Goal: Task Accomplishment & Management: Manage account settings

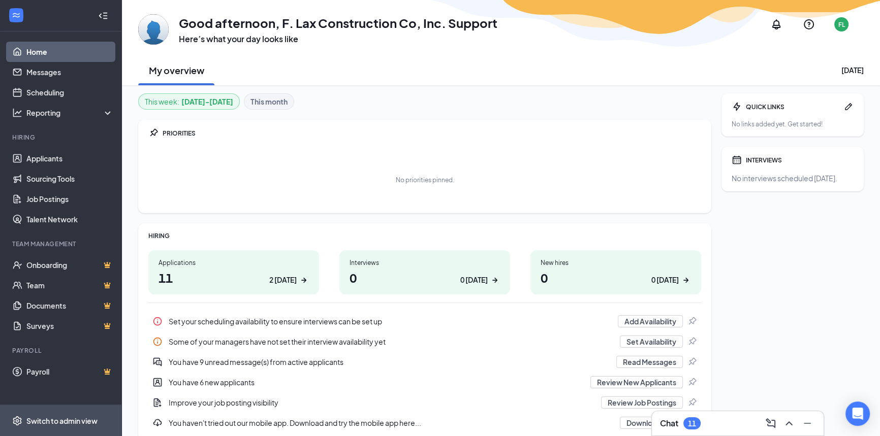
click at [48, 417] on div "Switch to admin view" at bounding box center [61, 421] width 71 height 10
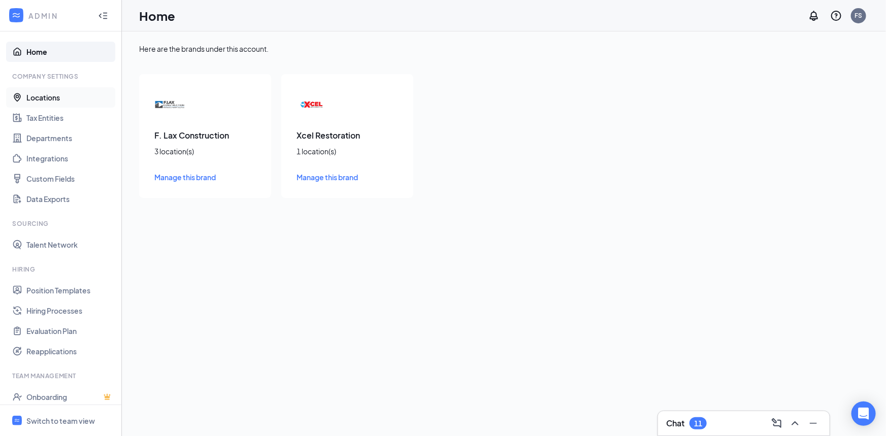
click at [58, 97] on link "Locations" at bounding box center [69, 97] width 87 height 20
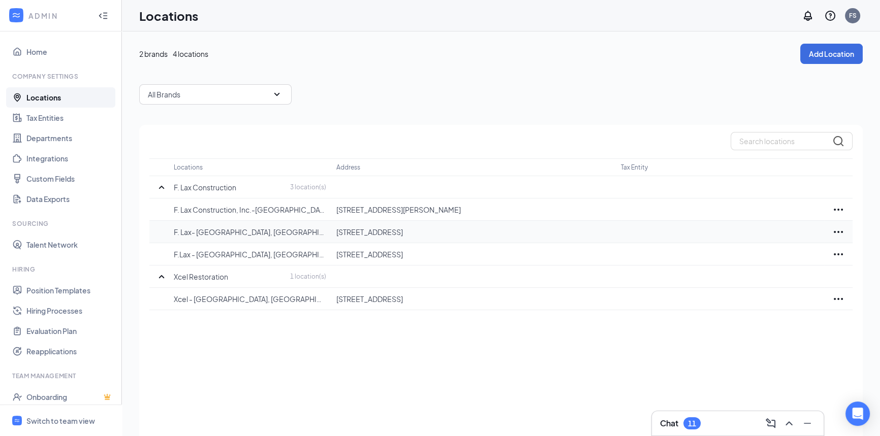
click at [838, 231] on icon "Ellipses" at bounding box center [838, 232] width 9 height 2
click at [764, 284] on p "Delete" at bounding box center [792, 284] width 85 height 10
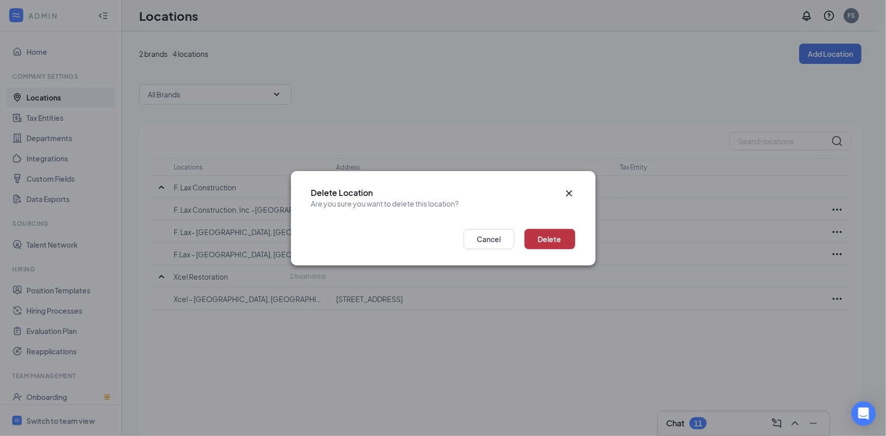
click at [541, 238] on button "Delete" at bounding box center [550, 239] width 51 height 20
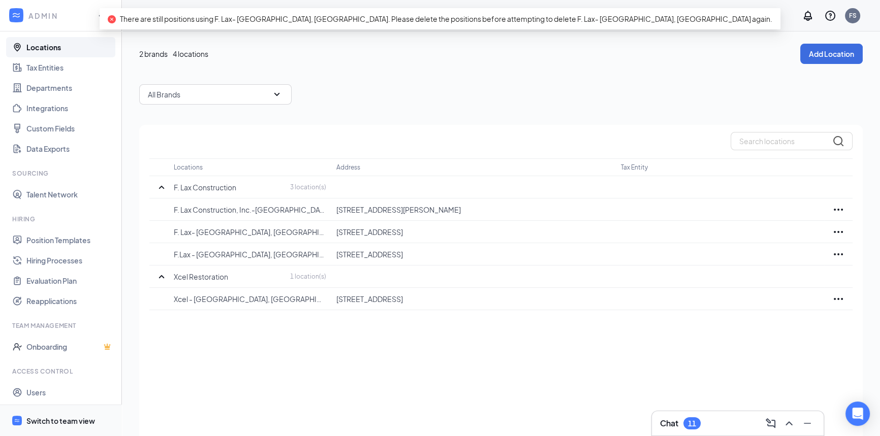
scroll to position [72, 0]
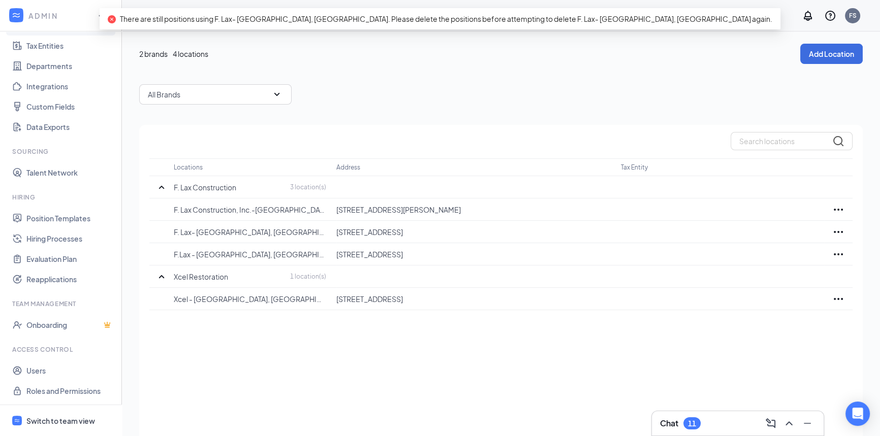
drag, startPoint x: 57, startPoint y: 422, endPoint x: 54, endPoint y: 366, distance: 55.5
click at [57, 422] on div "Switch to team view" at bounding box center [60, 421] width 69 height 10
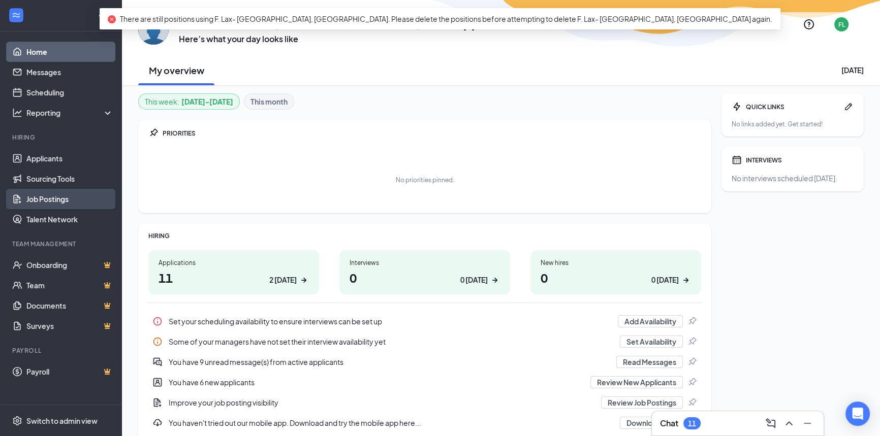
click at [49, 202] on link "Job Postings" at bounding box center [69, 199] width 87 height 20
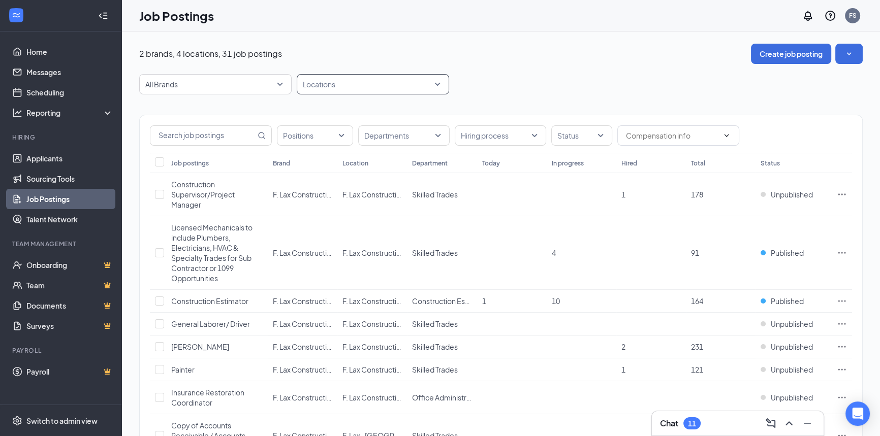
click at [435, 87] on div at bounding box center [367, 84] width 137 height 16
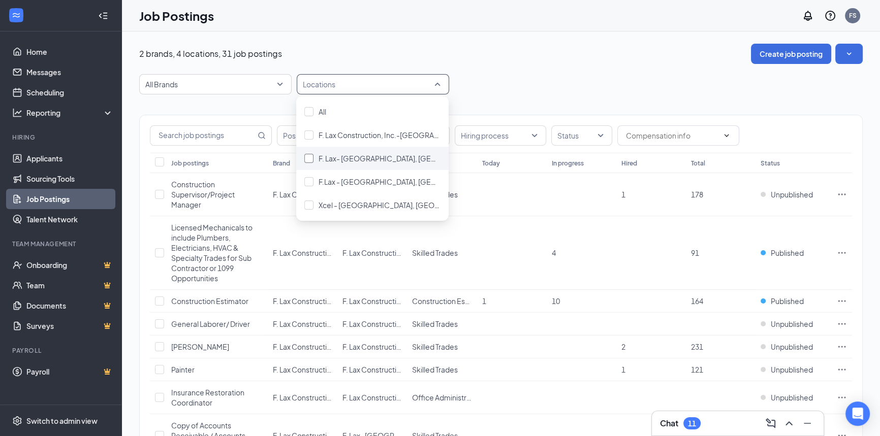
click at [310, 156] on div at bounding box center [308, 158] width 9 height 9
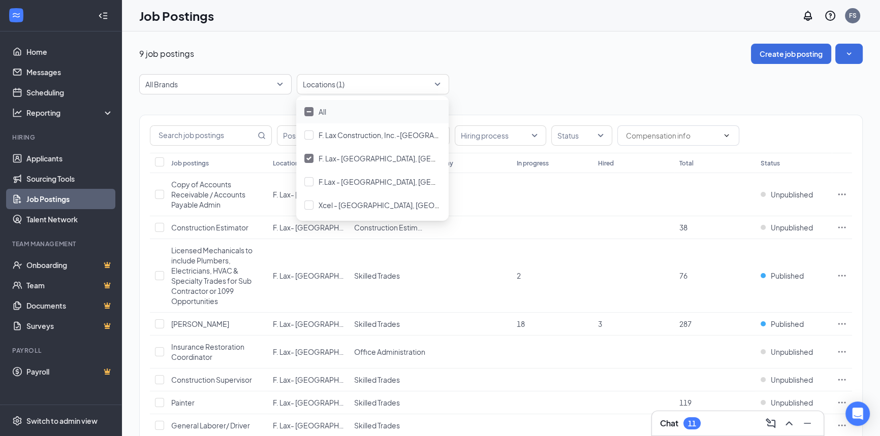
click at [522, 77] on div "All Brands Locations (1)" at bounding box center [500, 84] width 723 height 20
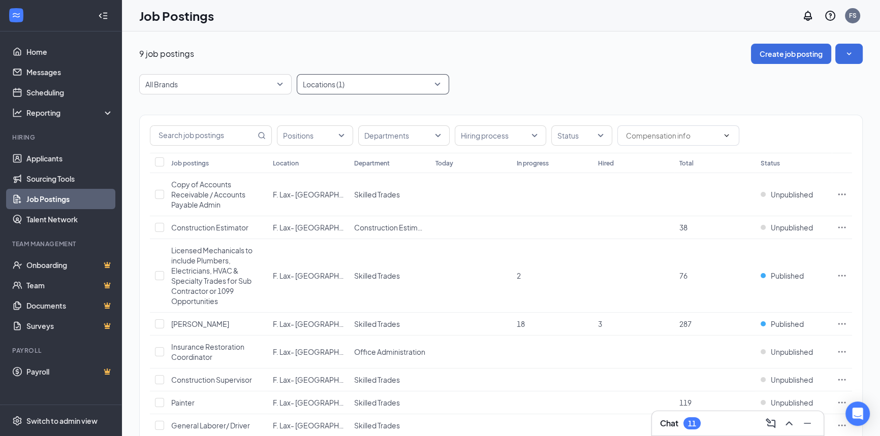
click at [437, 81] on div "Locations (1)" at bounding box center [373, 84] width 152 height 20
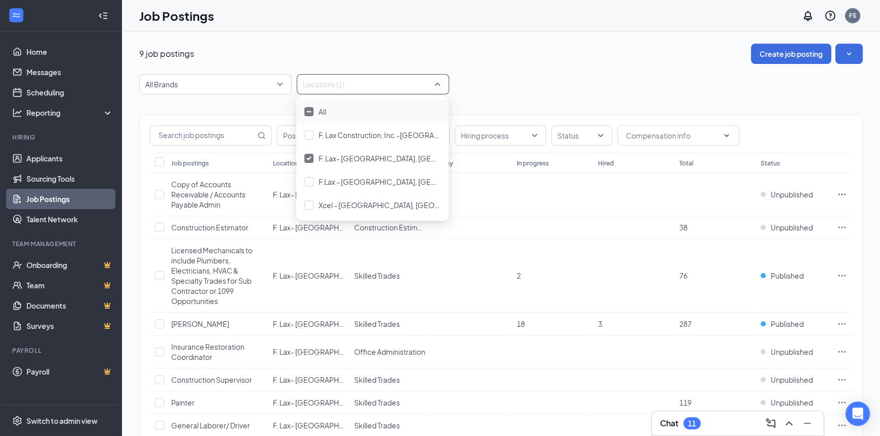
click at [553, 83] on div "All Brands Locations (1)" at bounding box center [500, 84] width 723 height 20
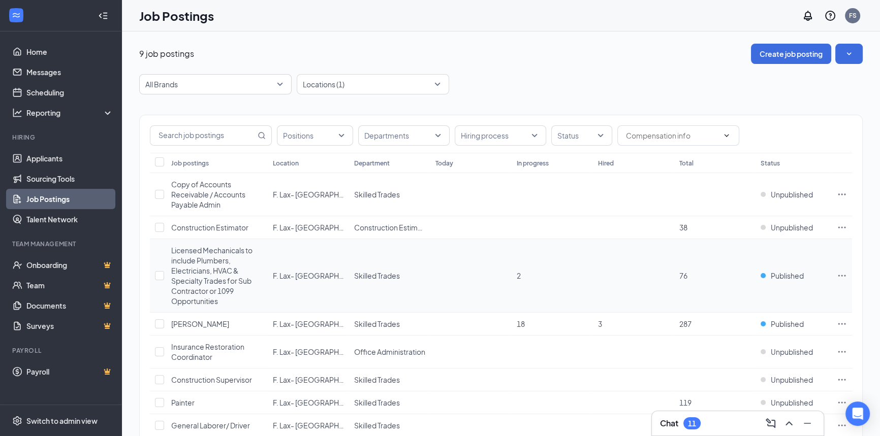
click at [842, 274] on icon "Ellipses" at bounding box center [842, 276] width 10 height 10
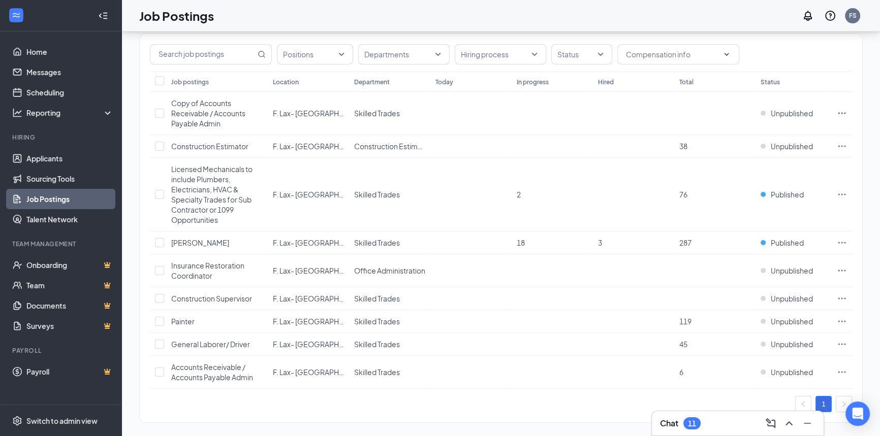
scroll to position [89, 0]
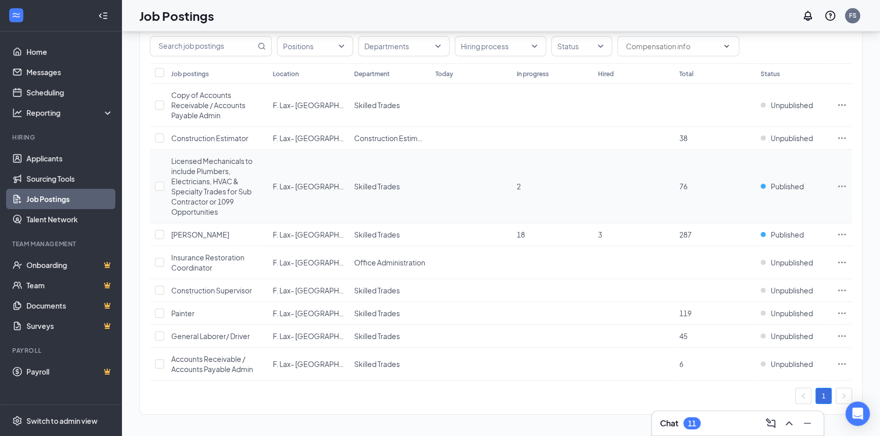
click at [845, 183] on icon "Ellipses" at bounding box center [842, 186] width 10 height 10
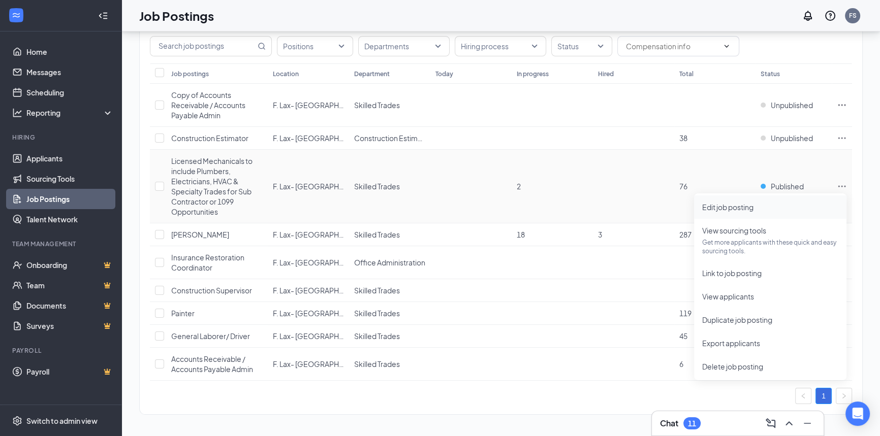
click at [738, 210] on span "Edit job posting" at bounding box center [727, 207] width 51 height 9
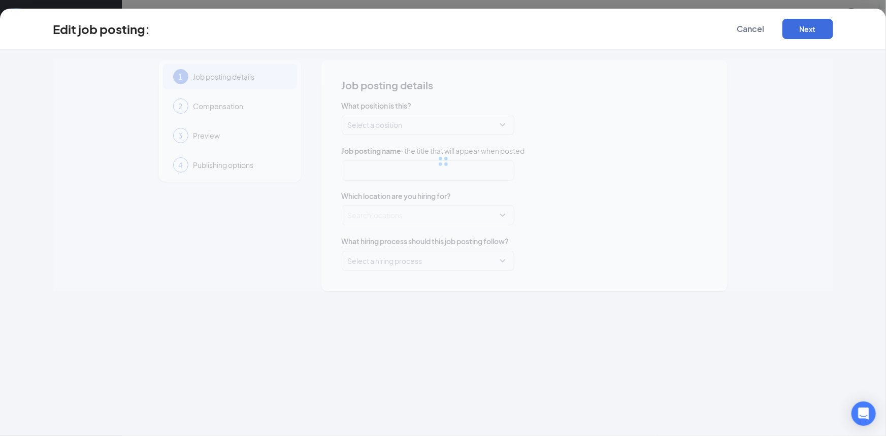
type input "Licensed Mechanicals to include Plumbers, Electricians, HVAC & Specialty Trades…"
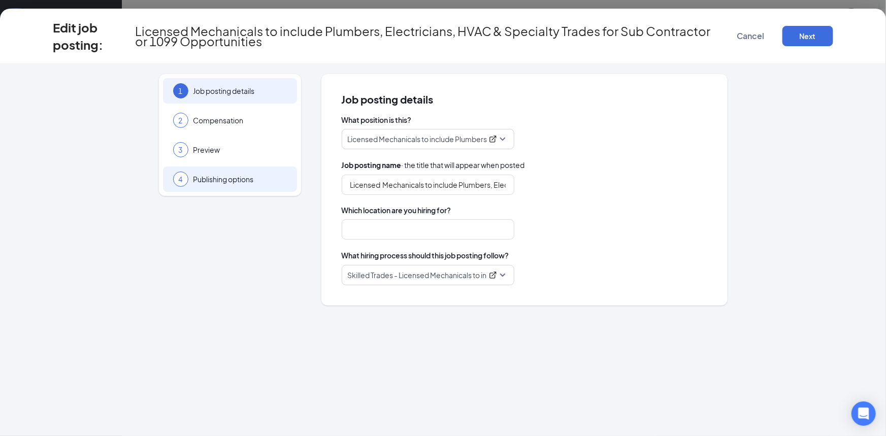
type input "F. Lax- East Lansing, MI"
click at [215, 176] on span "Publishing options" at bounding box center [240, 179] width 93 height 10
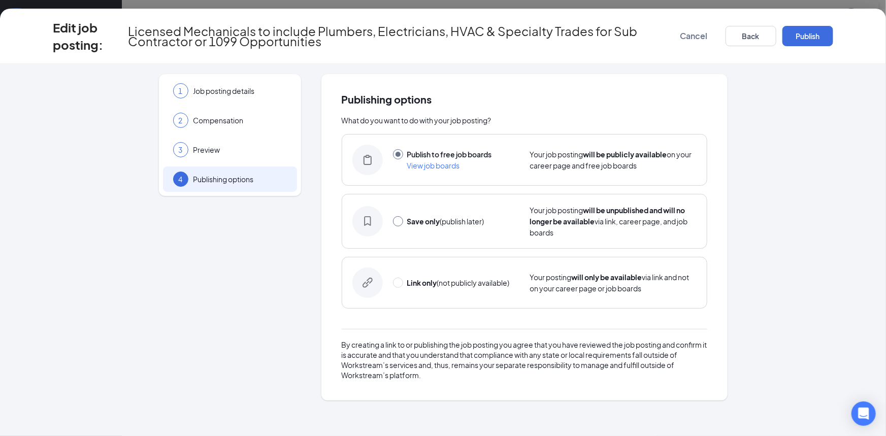
click at [397, 221] on input "radio" at bounding box center [398, 221] width 10 height 10
radio input "true"
radio input "false"
click at [818, 37] on button "Save only" at bounding box center [808, 36] width 51 height 20
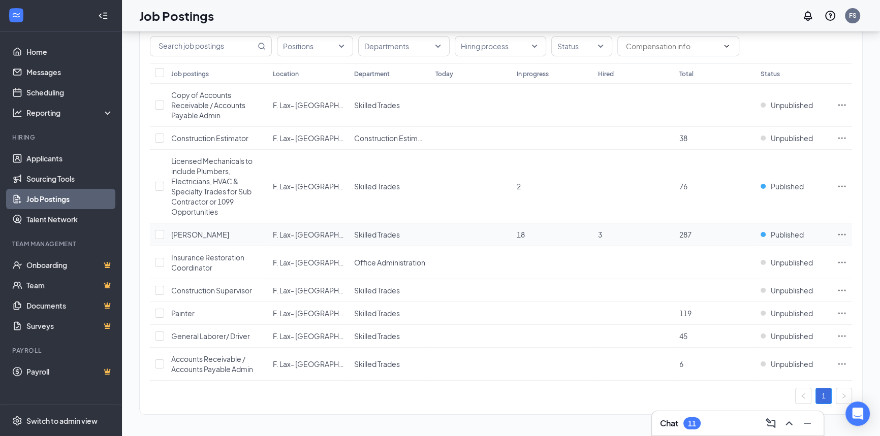
click at [842, 232] on icon "Ellipses" at bounding box center [842, 235] width 10 height 10
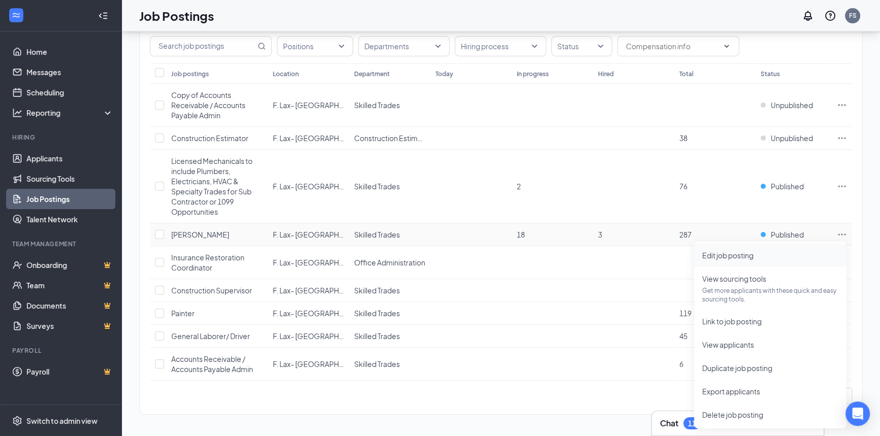
click at [727, 257] on span "Edit job posting" at bounding box center [727, 255] width 51 height 9
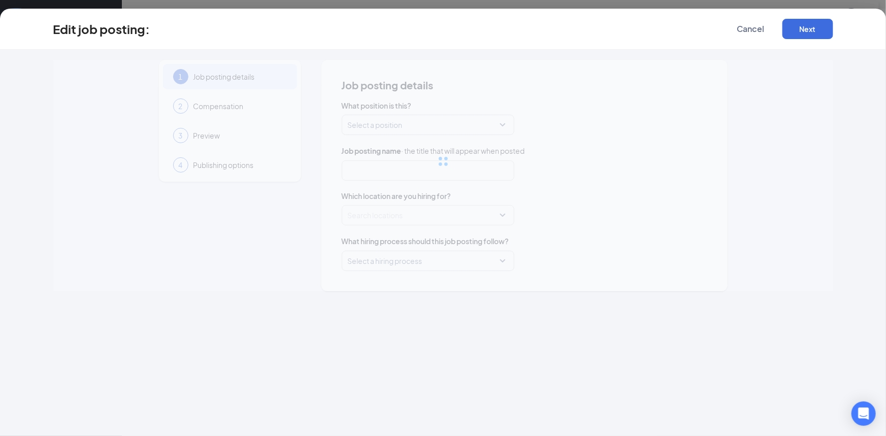
type input "Carpenter"
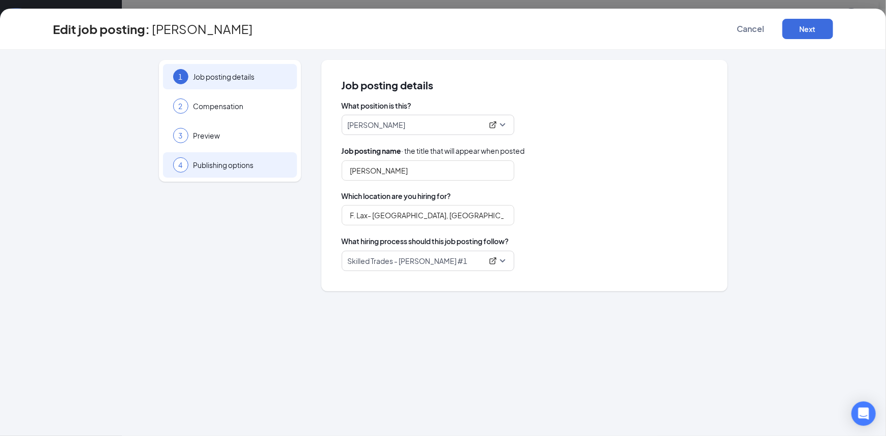
click at [211, 162] on span "Publishing options" at bounding box center [240, 165] width 93 height 10
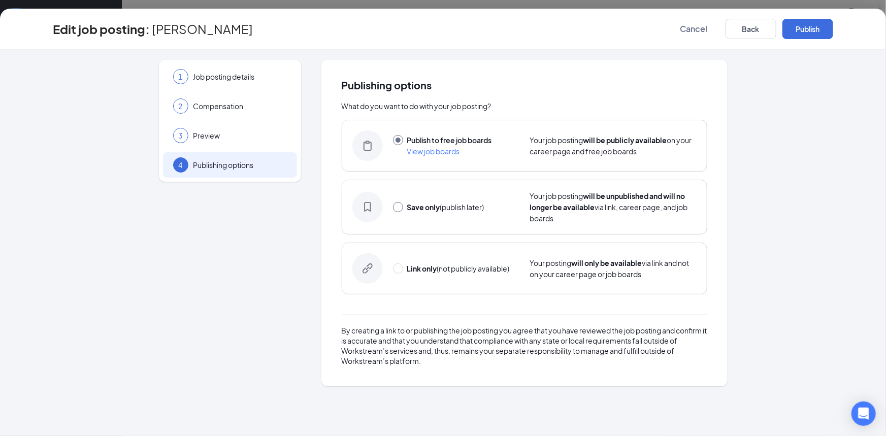
click at [400, 203] on input "radio" at bounding box center [398, 207] width 10 height 10
radio input "true"
radio input "false"
click at [820, 28] on button "Save only" at bounding box center [808, 29] width 51 height 20
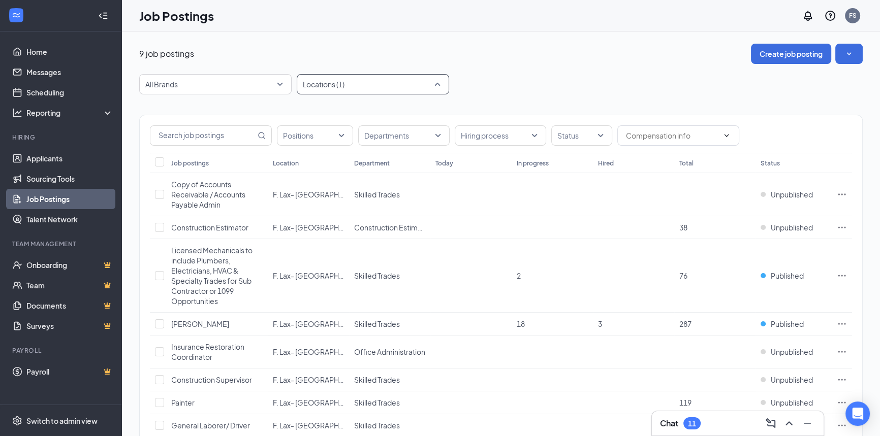
click at [394, 82] on div at bounding box center [367, 84] width 137 height 16
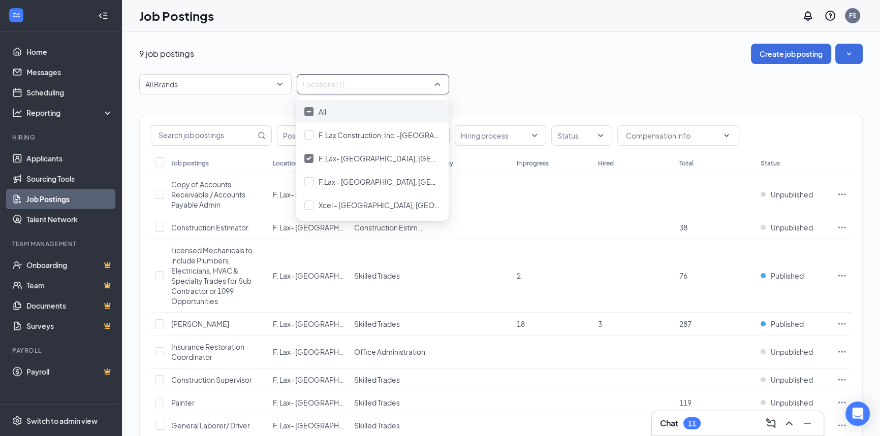
click at [320, 111] on span "All" at bounding box center [322, 111] width 8 height 9
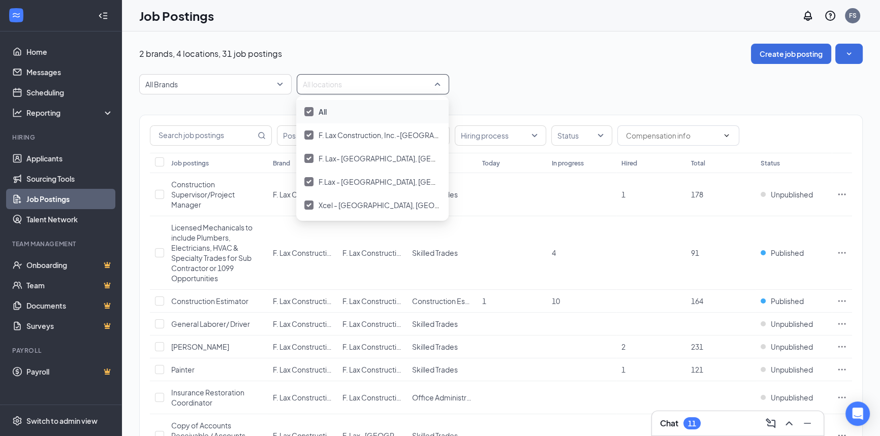
click at [523, 83] on div "All Brands All locations" at bounding box center [500, 84] width 723 height 20
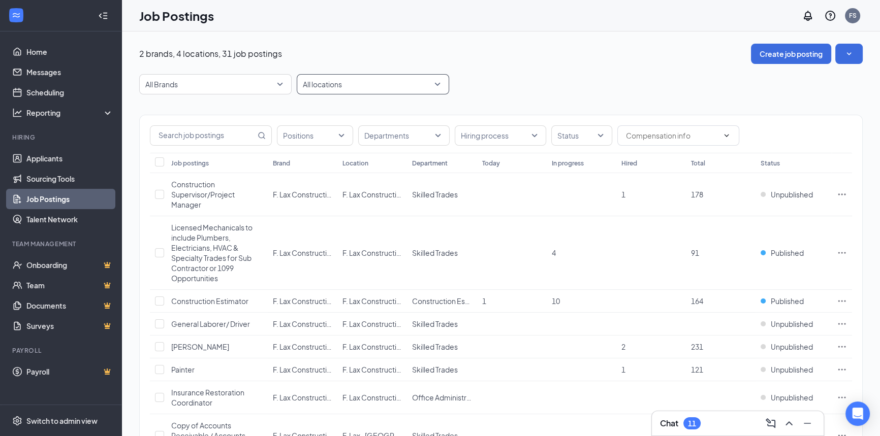
click at [437, 81] on div "All locations" at bounding box center [373, 84] width 152 height 20
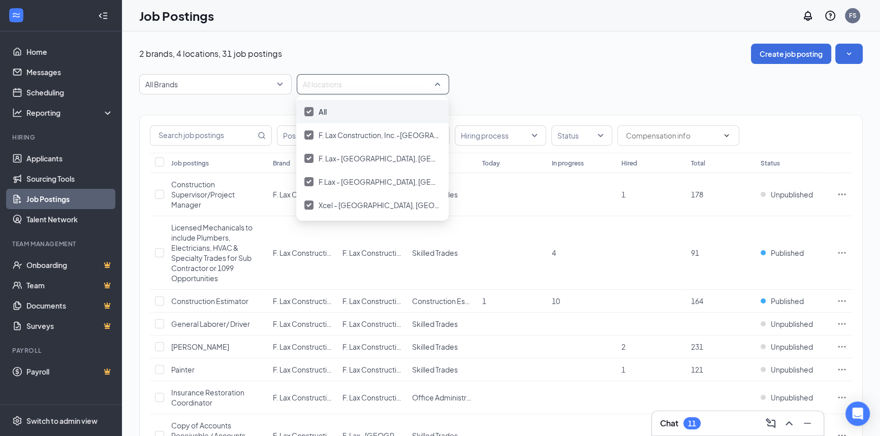
click at [308, 110] on img at bounding box center [308, 112] width 5 height 4
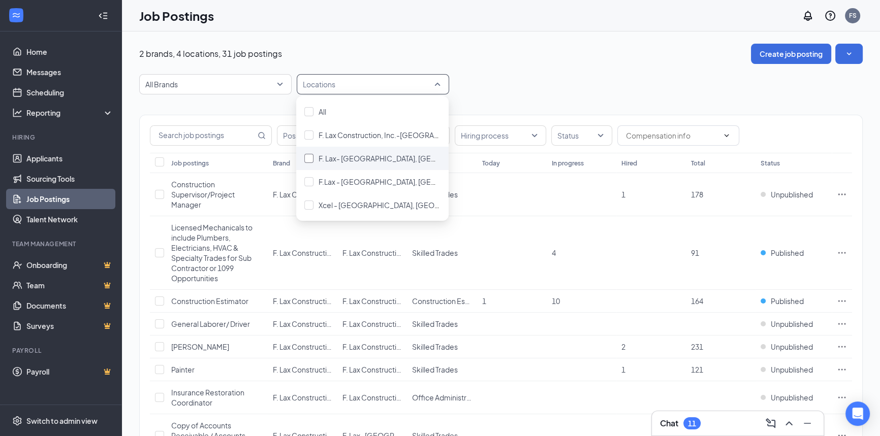
click at [308, 159] on div at bounding box center [308, 158] width 9 height 9
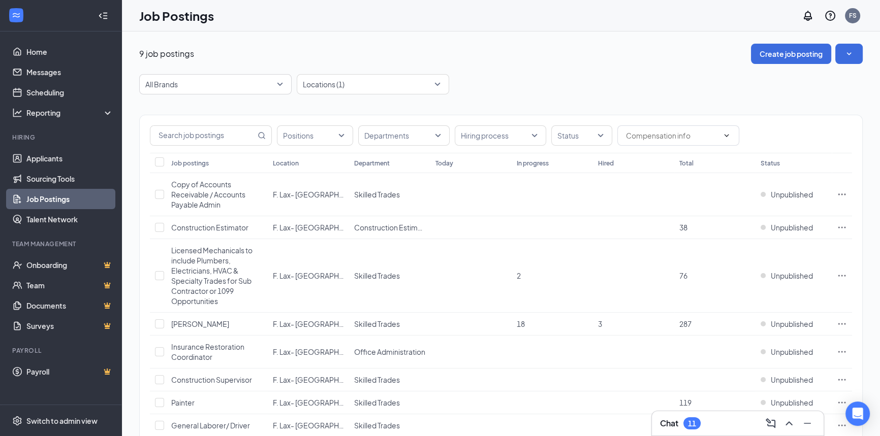
click at [574, 89] on div "All Brands Locations (1)" at bounding box center [500, 84] width 723 height 20
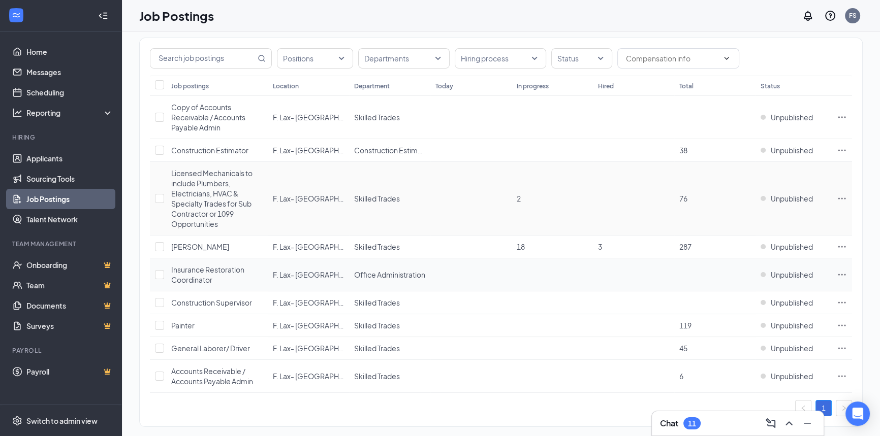
scroll to position [89, 0]
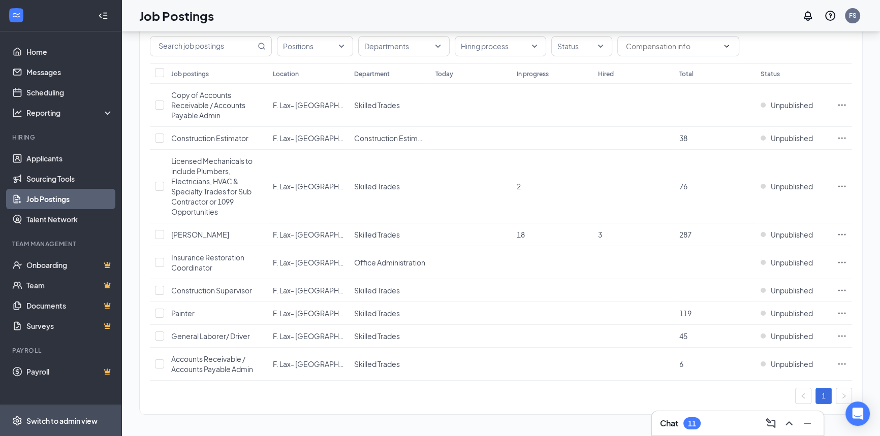
click at [107, 423] on span "Switch to admin view" at bounding box center [69, 420] width 87 height 31
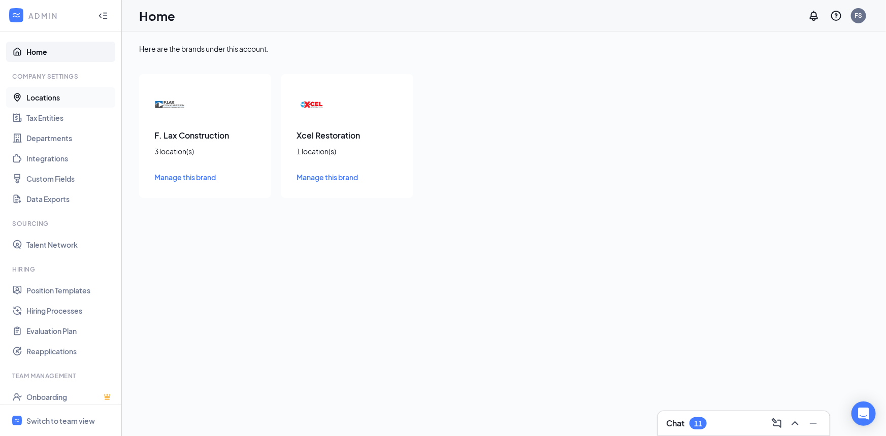
click at [63, 98] on link "Locations" at bounding box center [69, 97] width 87 height 20
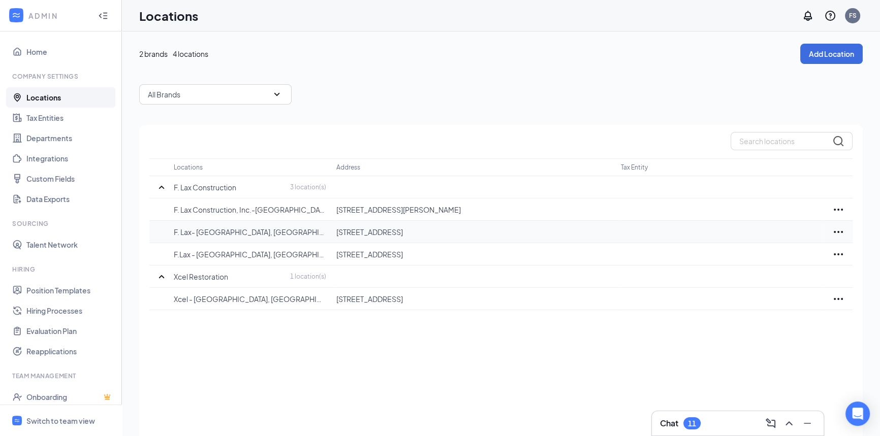
click at [837, 230] on icon "Ellipses" at bounding box center [838, 232] width 12 height 12
click at [762, 290] on p "Delete" at bounding box center [792, 284] width 85 height 10
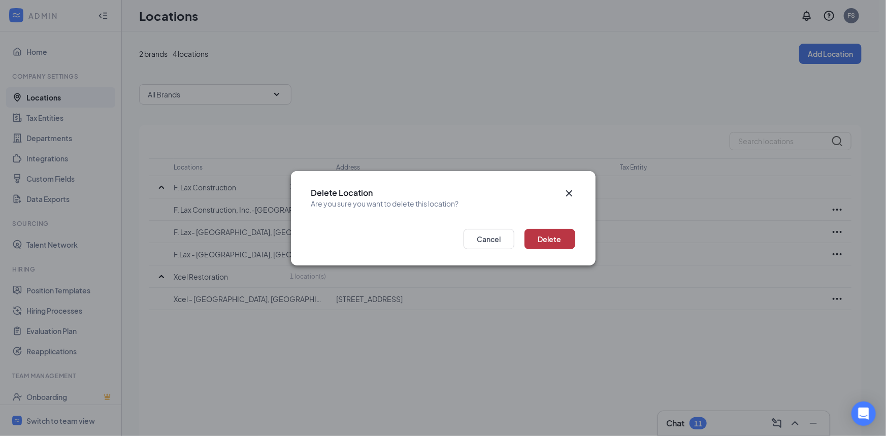
click at [551, 240] on button "Delete" at bounding box center [550, 239] width 51 height 20
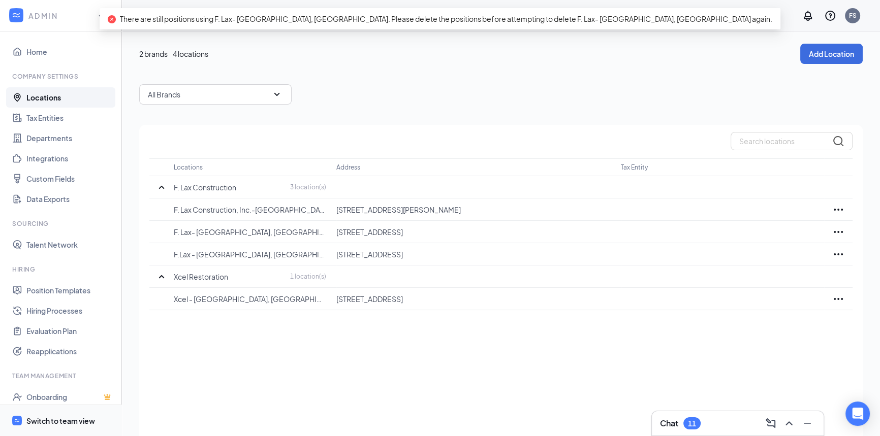
click at [42, 422] on div "Switch to team view" at bounding box center [60, 421] width 69 height 10
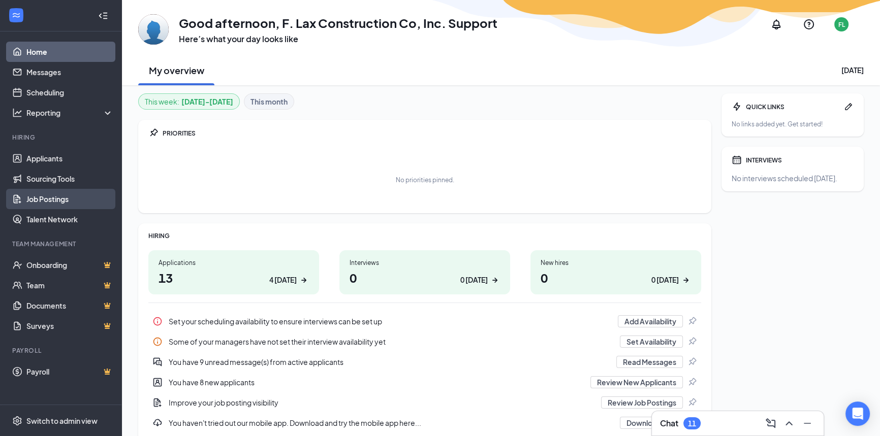
click at [54, 195] on link "Job Postings" at bounding box center [69, 199] width 87 height 20
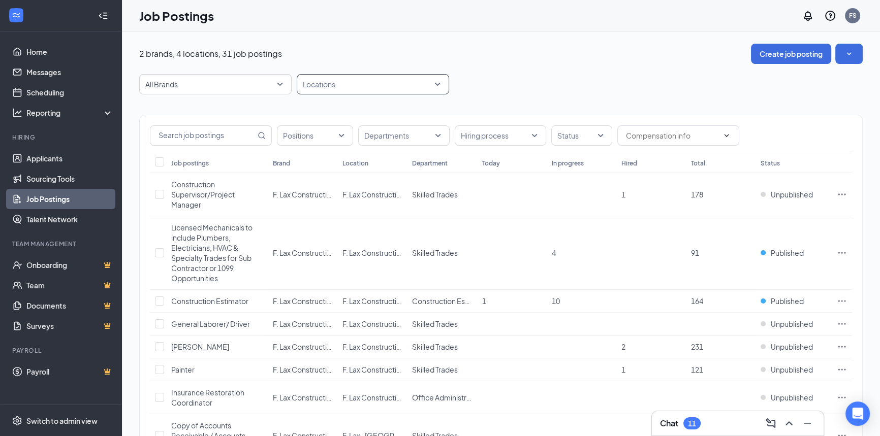
click at [439, 88] on div "Locations" at bounding box center [373, 84] width 152 height 20
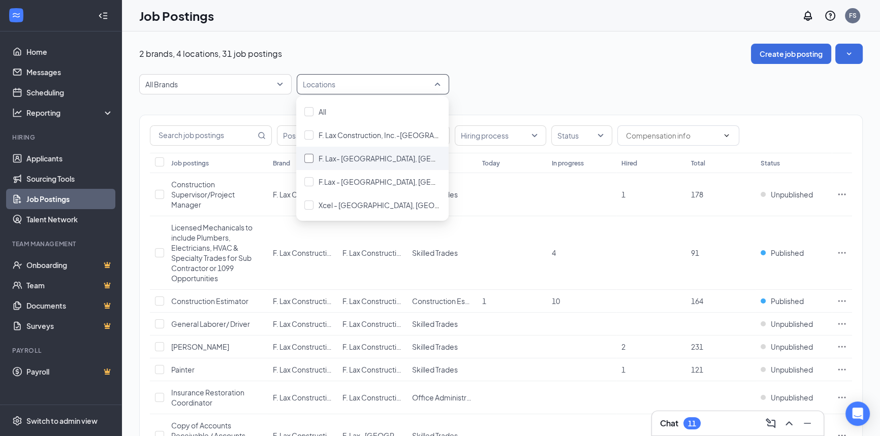
click at [380, 161] on span "F. Lax- East Lansing, MI" at bounding box center [405, 158] width 174 height 9
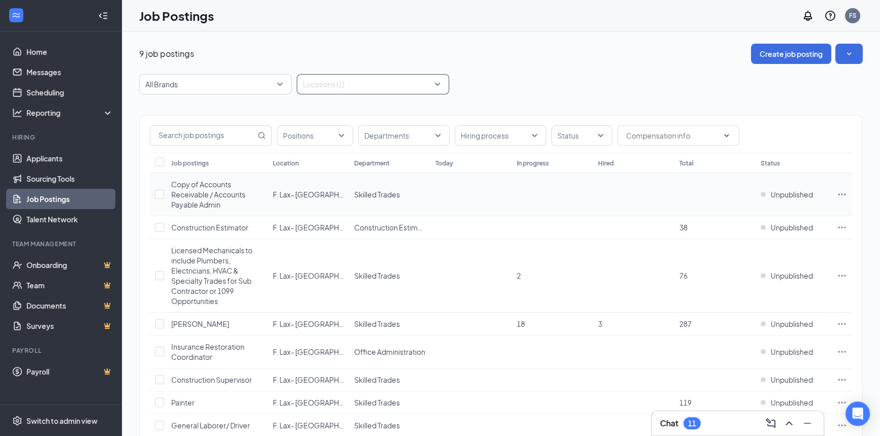
click at [840, 192] on icon "Ellipses" at bounding box center [842, 194] width 10 height 10
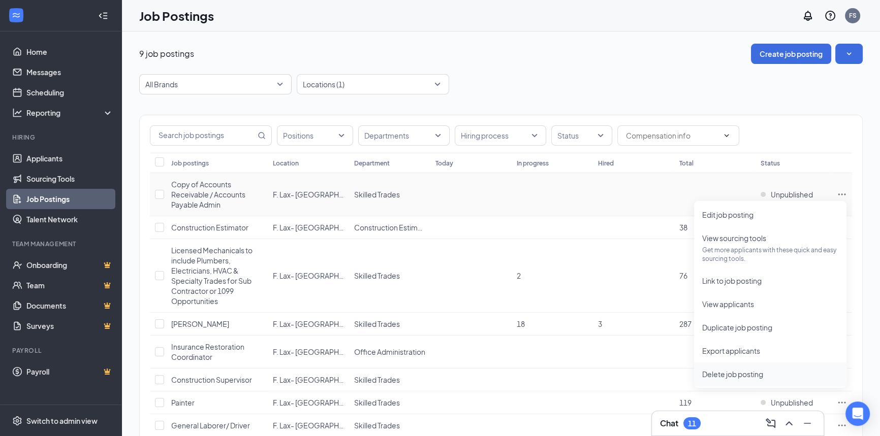
click at [749, 370] on span "Delete job posting" at bounding box center [732, 374] width 61 height 9
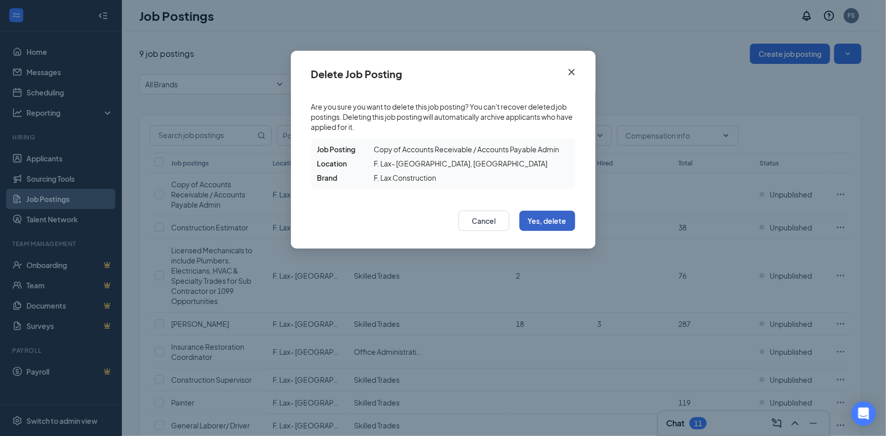
click at [532, 220] on button "Yes, delete" at bounding box center [548, 221] width 56 height 20
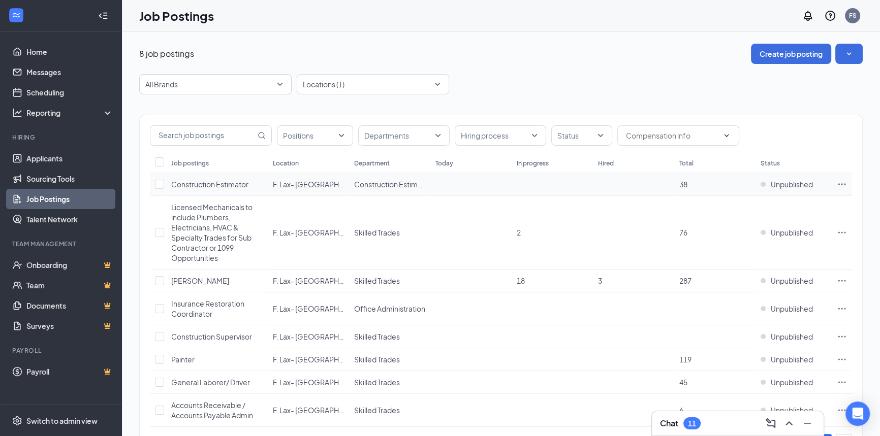
click at [841, 184] on icon "Ellipses" at bounding box center [842, 184] width 8 height 2
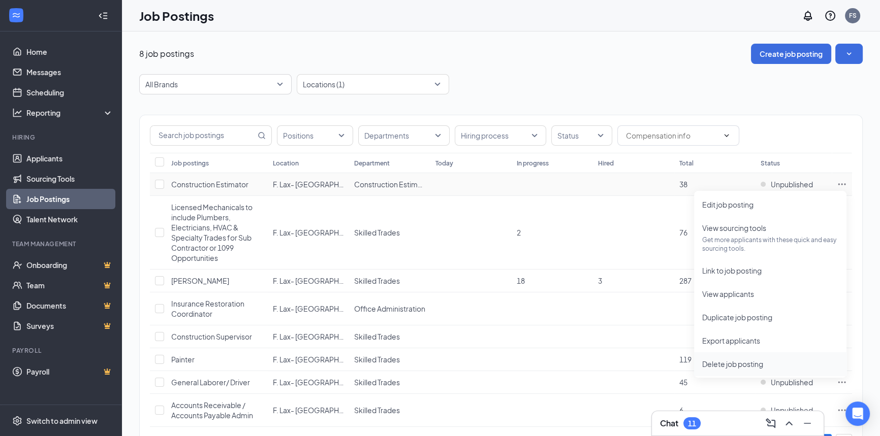
click at [743, 366] on span "Delete job posting" at bounding box center [732, 364] width 61 height 9
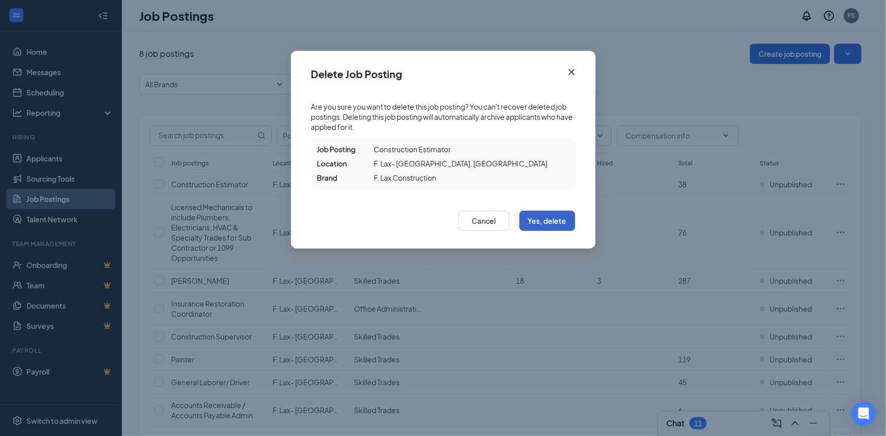
click at [542, 221] on button "Yes, delete" at bounding box center [548, 221] width 56 height 20
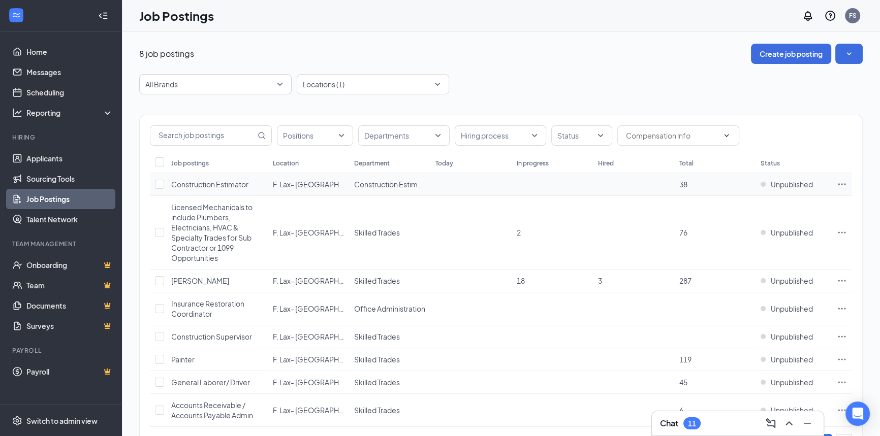
click at [841, 183] on icon "Ellipses" at bounding box center [842, 184] width 8 height 2
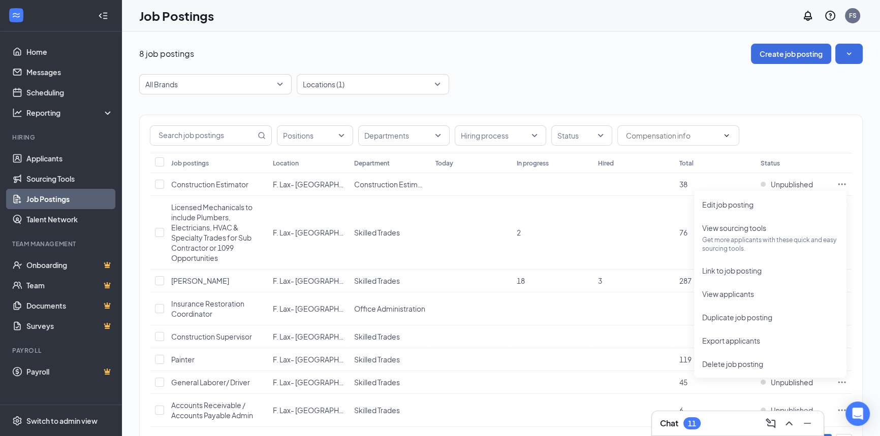
click at [870, 109] on div "8 job postings Create job posting All Brands Locations (1) Positions Department…" at bounding box center [501, 257] width 758 height 452
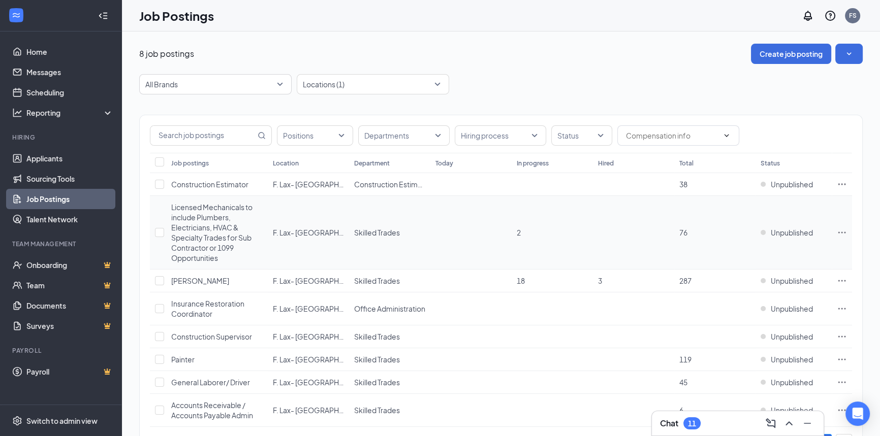
click at [842, 231] on icon "Ellipses" at bounding box center [842, 233] width 10 height 10
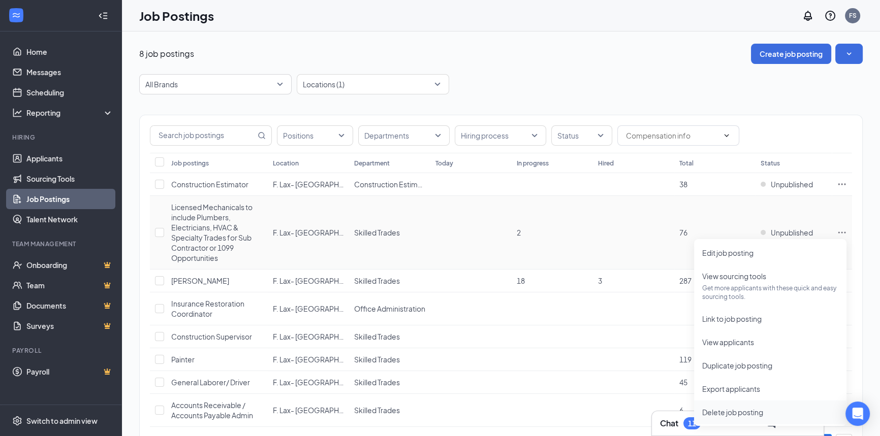
click at [739, 412] on span "Delete job posting" at bounding box center [732, 412] width 61 height 9
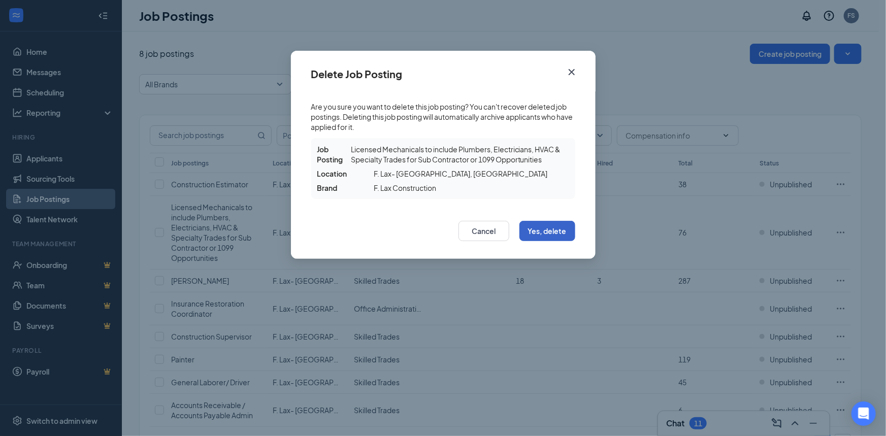
click at [556, 233] on button "Yes, delete" at bounding box center [548, 231] width 56 height 20
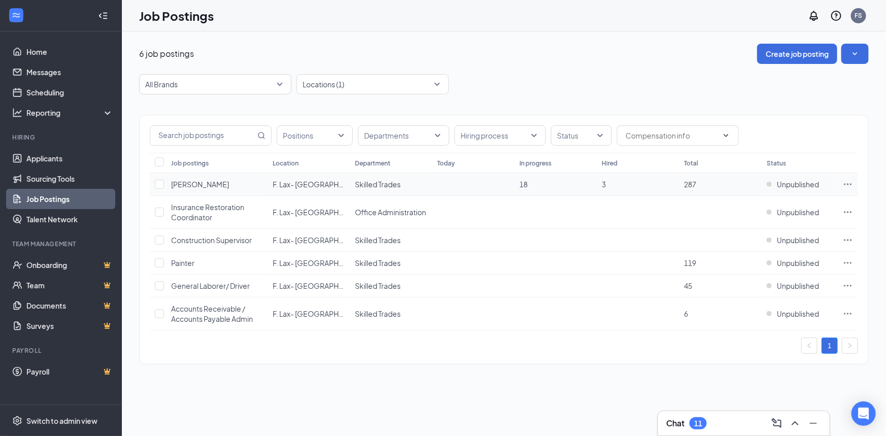
click at [849, 185] on icon "Ellipses" at bounding box center [848, 184] width 10 height 10
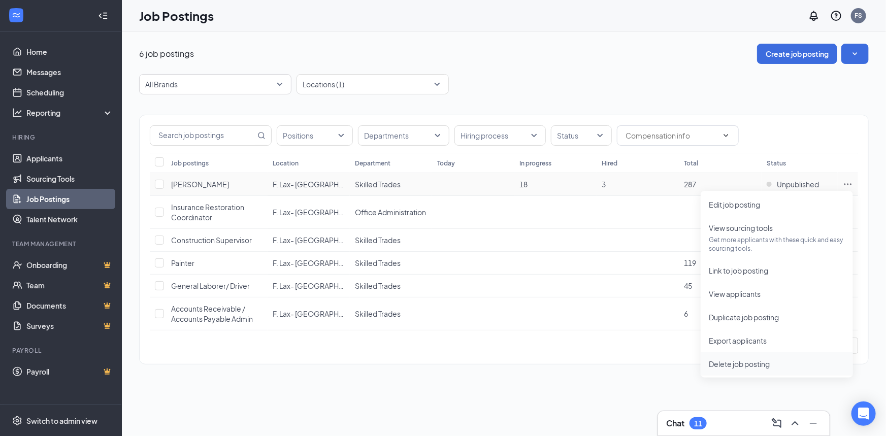
click at [751, 357] on li "Delete job posting" at bounding box center [777, 364] width 152 height 23
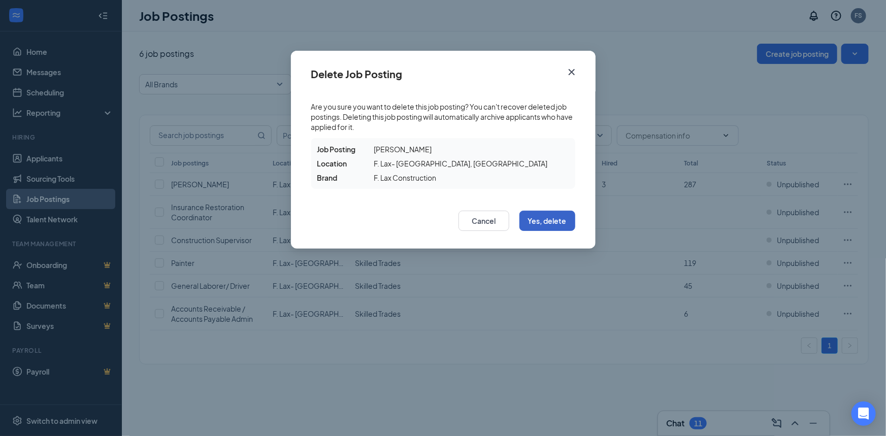
click at [540, 218] on button "Yes, delete" at bounding box center [548, 221] width 56 height 20
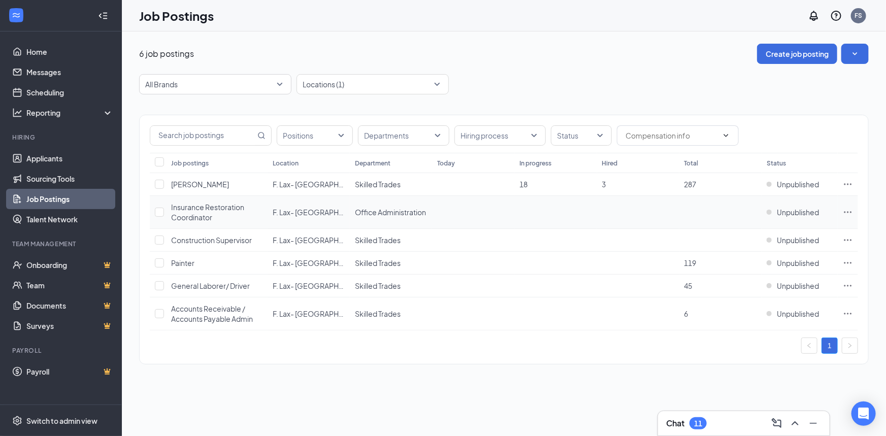
click at [847, 213] on icon "Ellipses" at bounding box center [848, 212] width 10 height 10
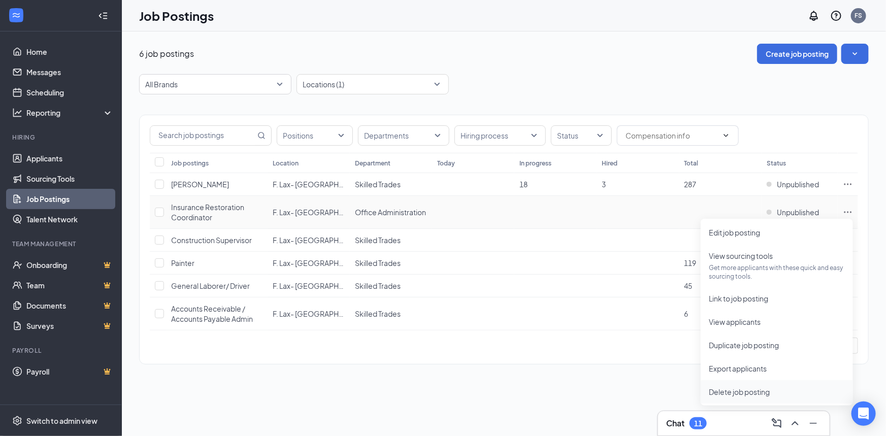
click at [743, 393] on span "Delete job posting" at bounding box center [739, 392] width 61 height 9
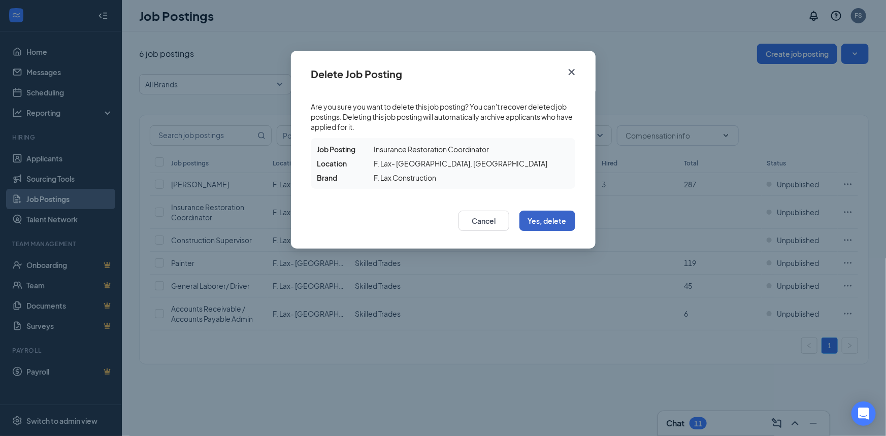
click at [555, 220] on button "Yes, delete" at bounding box center [548, 221] width 56 height 20
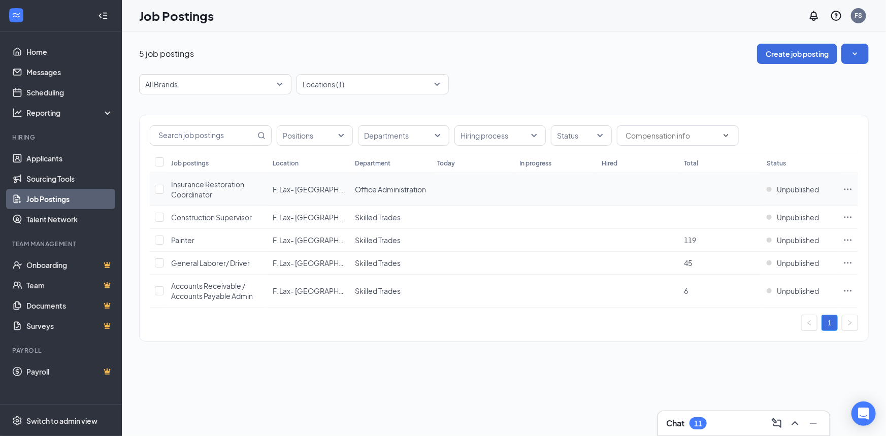
click at [850, 188] on icon "Ellipses" at bounding box center [848, 189] width 10 height 10
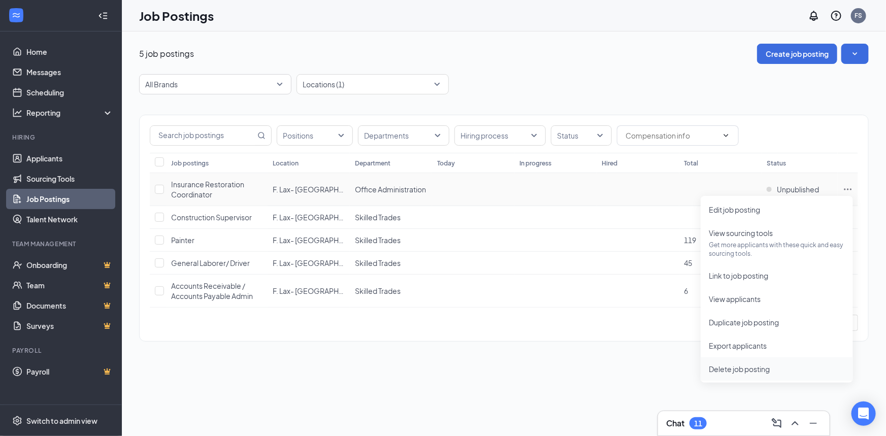
click at [753, 364] on span "Delete job posting" at bounding box center [777, 369] width 136 height 11
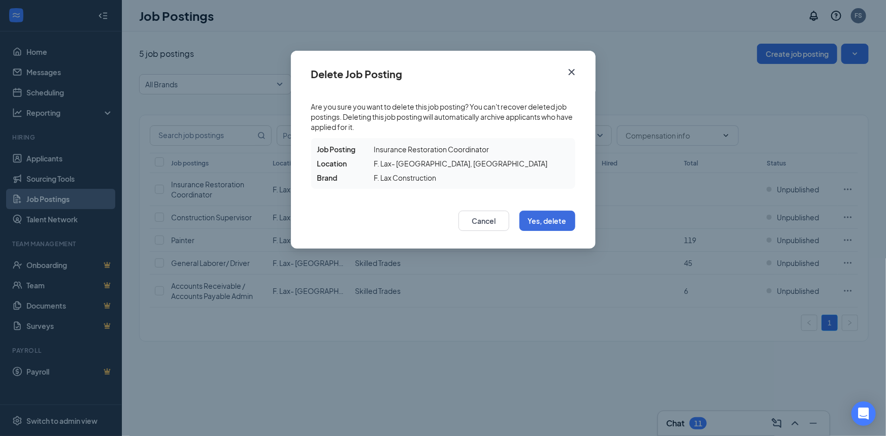
click at [545, 208] on div "Cancel Yes, delete" at bounding box center [443, 224] width 305 height 50
click at [540, 217] on button "Yes, delete" at bounding box center [548, 221] width 56 height 20
click at [553, 219] on button "Yes, delete" at bounding box center [548, 221] width 56 height 20
click at [554, 223] on button "Yes, delete" at bounding box center [548, 221] width 56 height 20
click at [569, 71] on icon "Cross" at bounding box center [572, 72] width 12 height 12
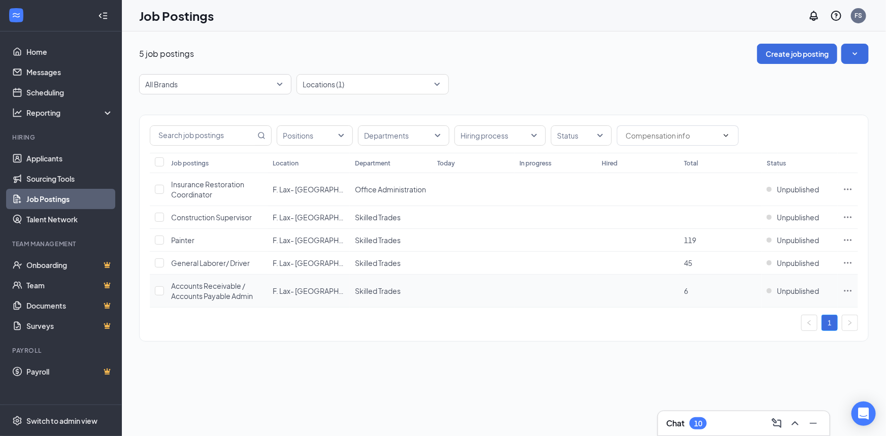
click at [847, 291] on icon "Ellipses" at bounding box center [848, 291] width 10 height 10
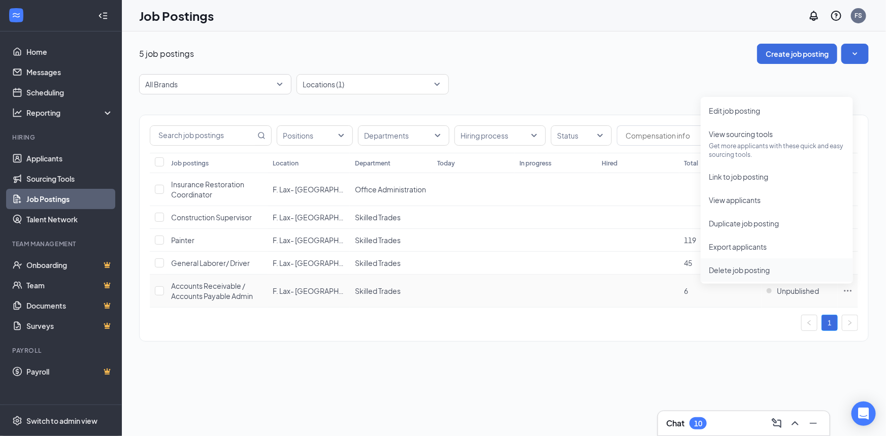
click at [759, 275] on span "Delete job posting" at bounding box center [777, 270] width 136 height 11
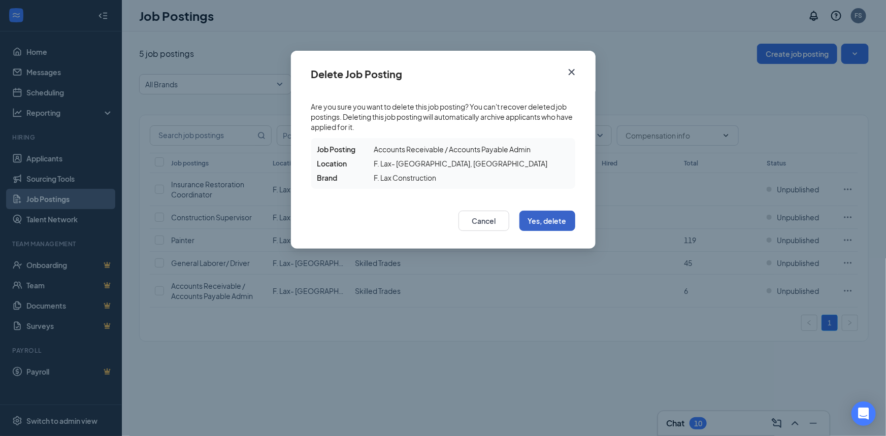
click at [539, 228] on button "Yes, delete" at bounding box center [548, 221] width 56 height 20
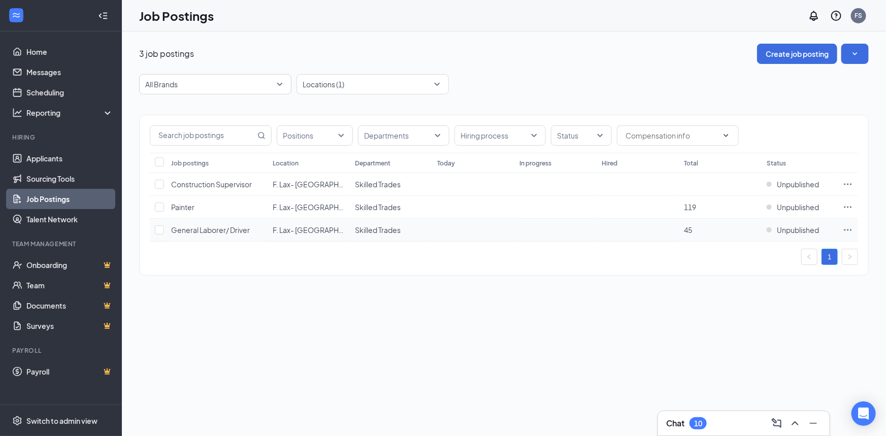
click at [853, 228] on icon "Ellipses" at bounding box center [848, 230] width 10 height 10
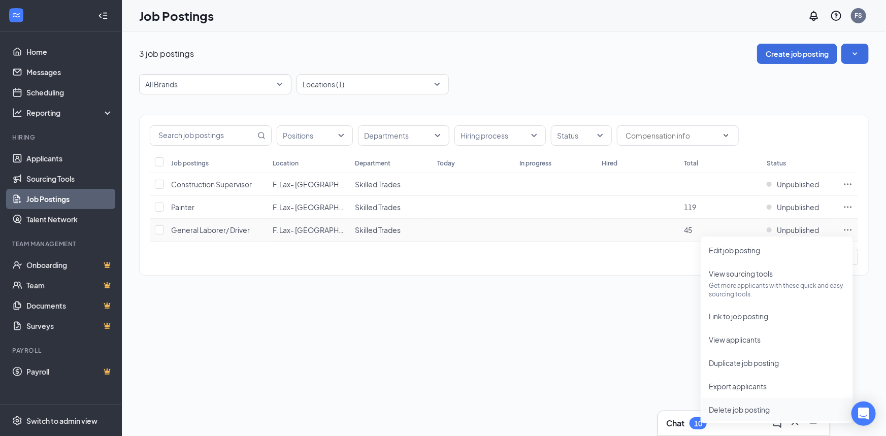
click at [730, 411] on span "Delete job posting" at bounding box center [739, 409] width 61 height 9
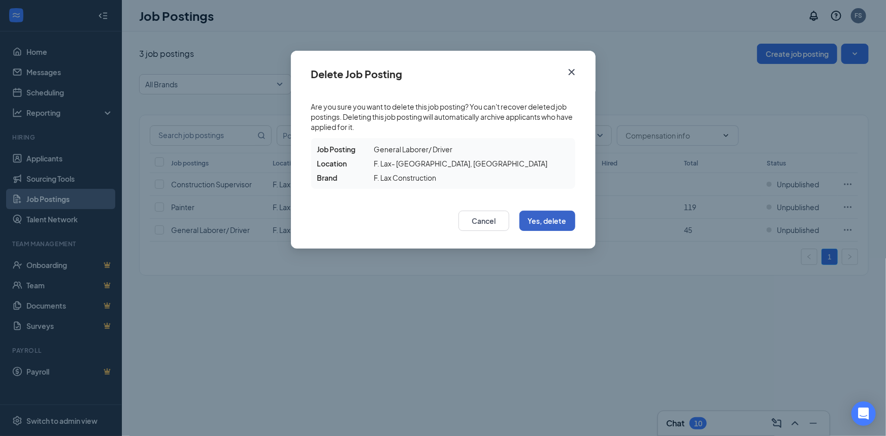
click at [538, 218] on button "Yes, delete" at bounding box center [548, 221] width 56 height 20
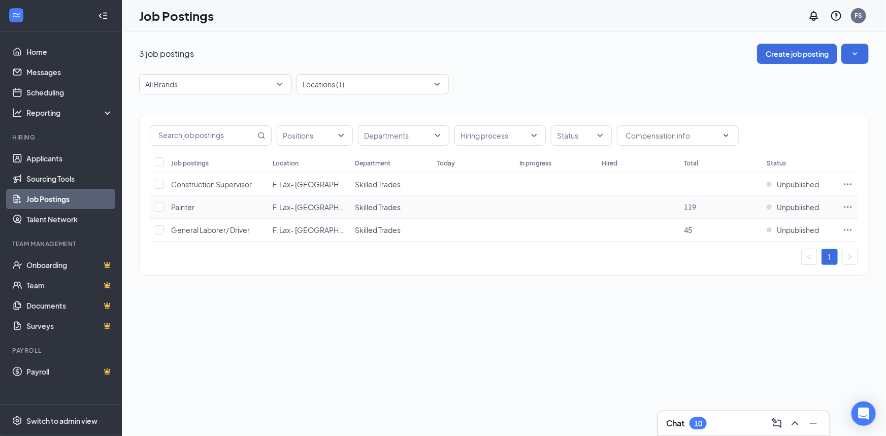
click at [850, 207] on icon "Ellipses" at bounding box center [848, 207] width 10 height 10
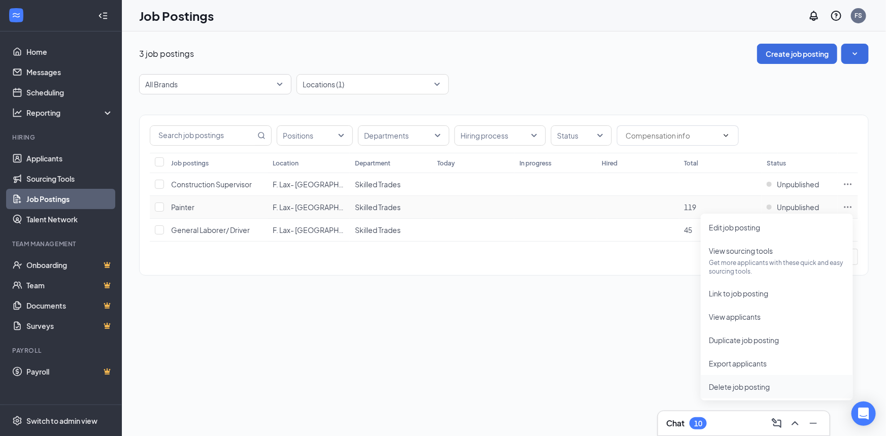
click at [755, 386] on span "Delete job posting" at bounding box center [739, 386] width 61 height 9
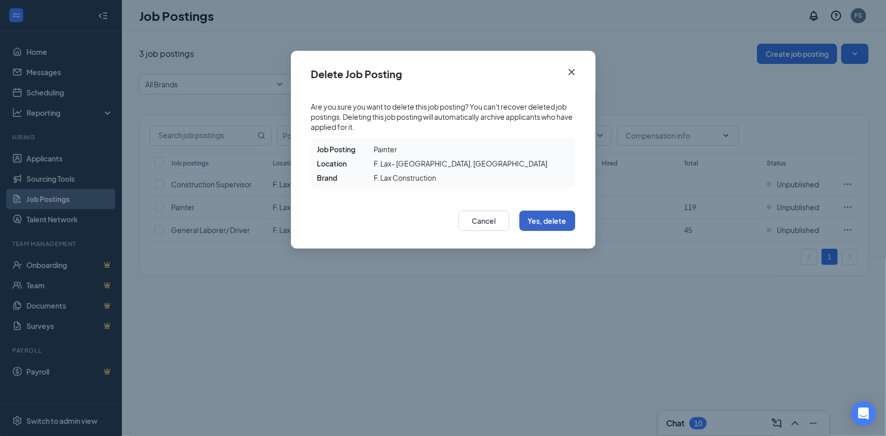
click at [559, 218] on button "Yes, delete" at bounding box center [548, 221] width 56 height 20
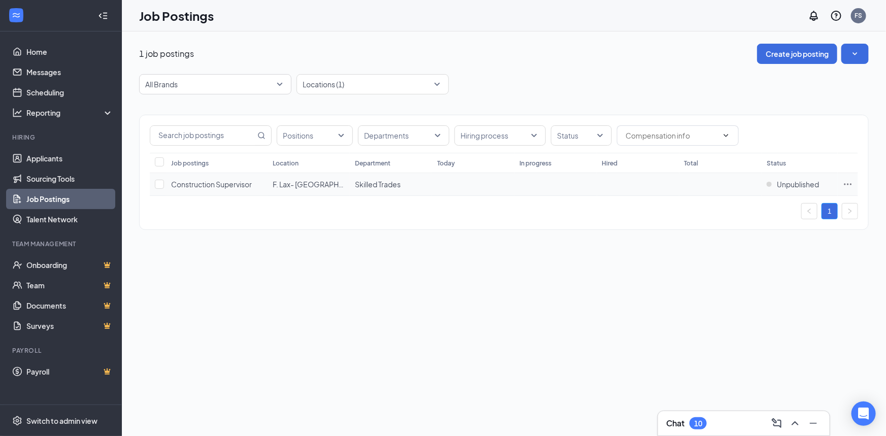
click at [850, 183] on icon "Ellipses" at bounding box center [848, 184] width 10 height 10
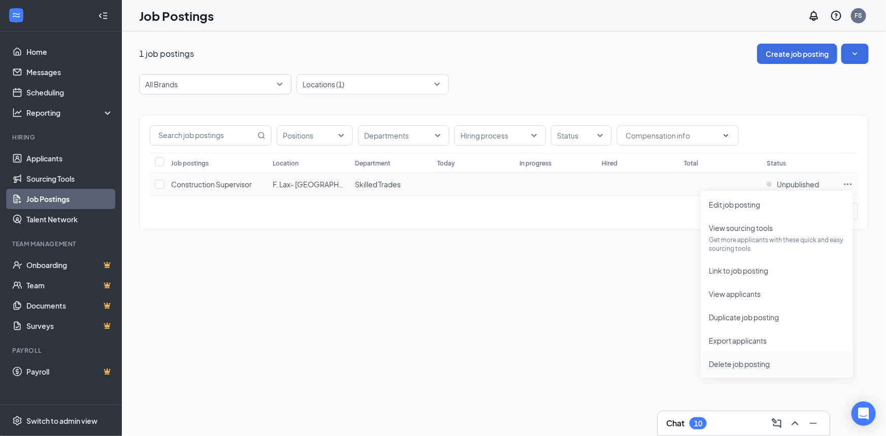
click at [751, 361] on span "Delete job posting" at bounding box center [739, 364] width 61 height 9
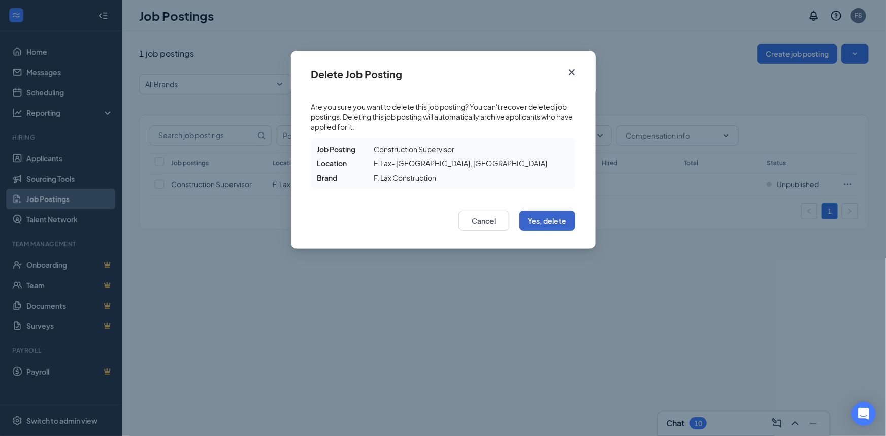
click at [559, 222] on button "Yes, delete" at bounding box center [548, 221] width 56 height 20
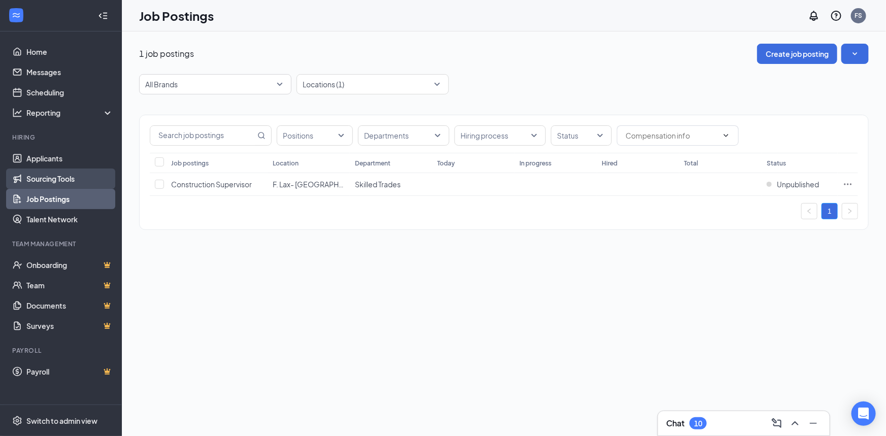
click at [56, 181] on link "Sourcing Tools" at bounding box center [69, 179] width 87 height 20
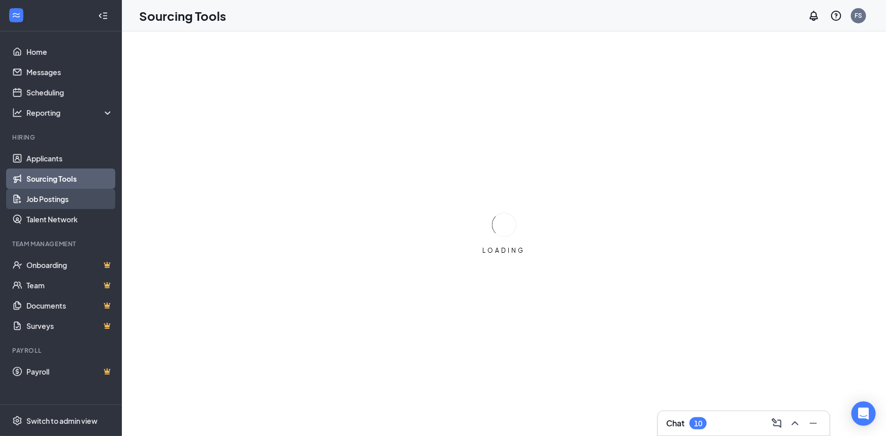
click at [55, 201] on link "Job Postings" at bounding box center [69, 199] width 87 height 20
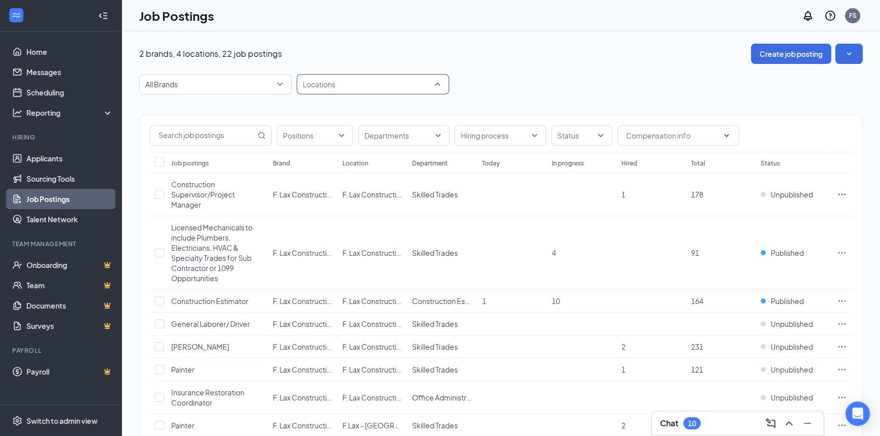
click at [439, 85] on div "Locations" at bounding box center [373, 84] width 152 height 20
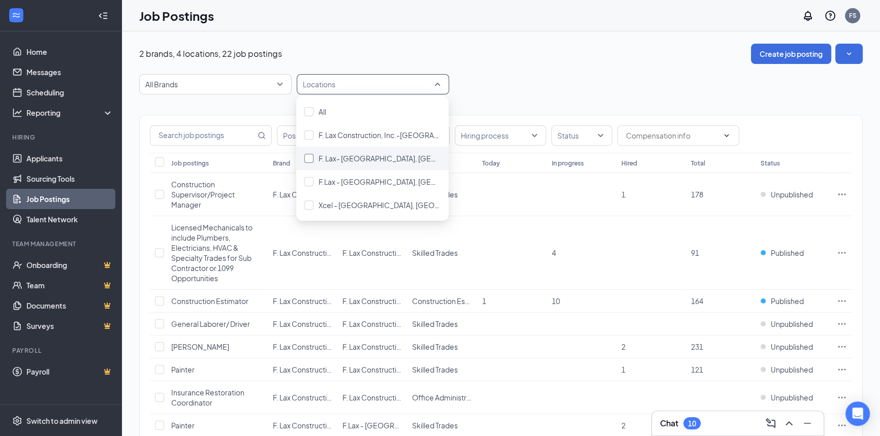
click at [311, 158] on div at bounding box center [308, 158] width 9 height 9
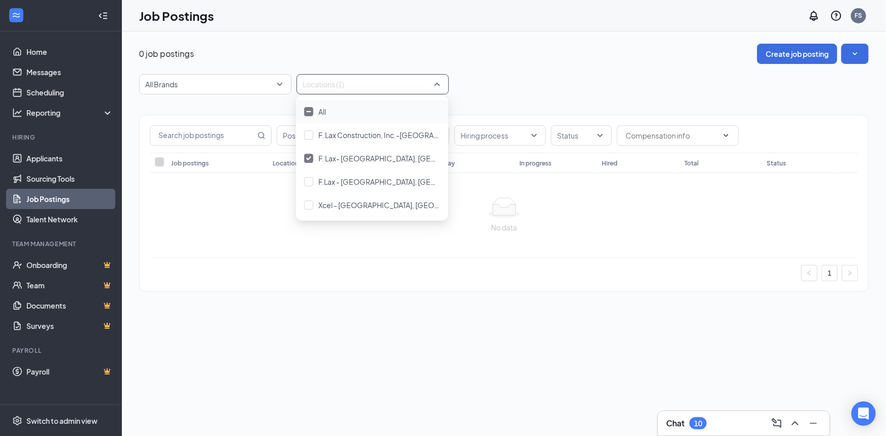
click at [610, 67] on div "0 job postings Create job posting All Brands Locations (1) Positions Department…" at bounding box center [504, 173] width 730 height 259
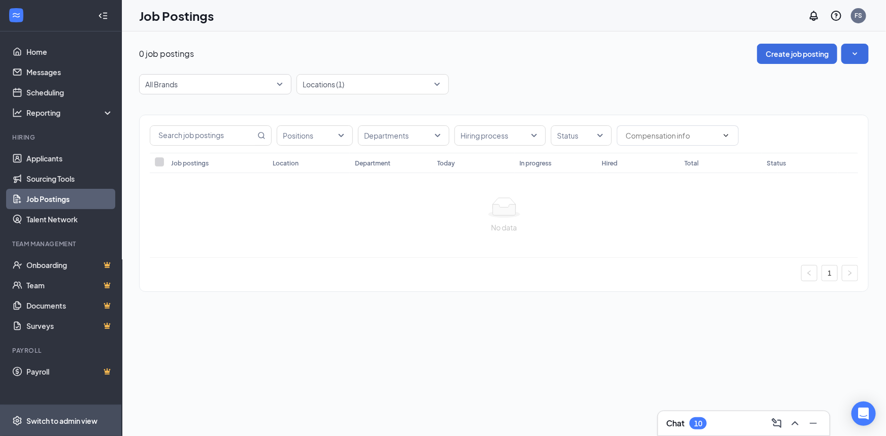
click at [50, 418] on div "Switch to admin view" at bounding box center [61, 421] width 71 height 10
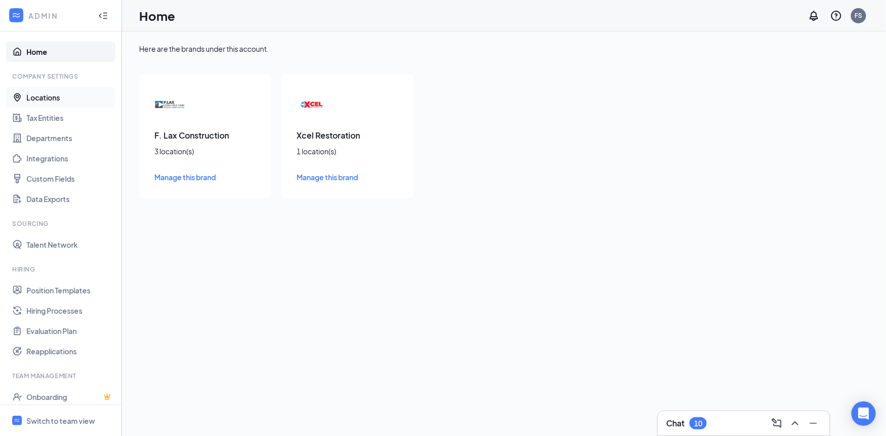
click at [62, 93] on link "Locations" at bounding box center [69, 97] width 87 height 20
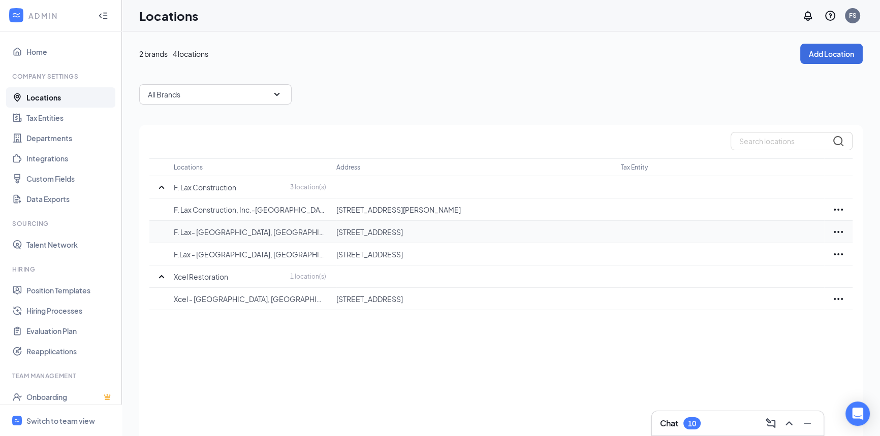
click at [841, 231] on icon "Ellipses" at bounding box center [838, 232] width 12 height 12
click at [767, 287] on p "Delete" at bounding box center [792, 284] width 85 height 10
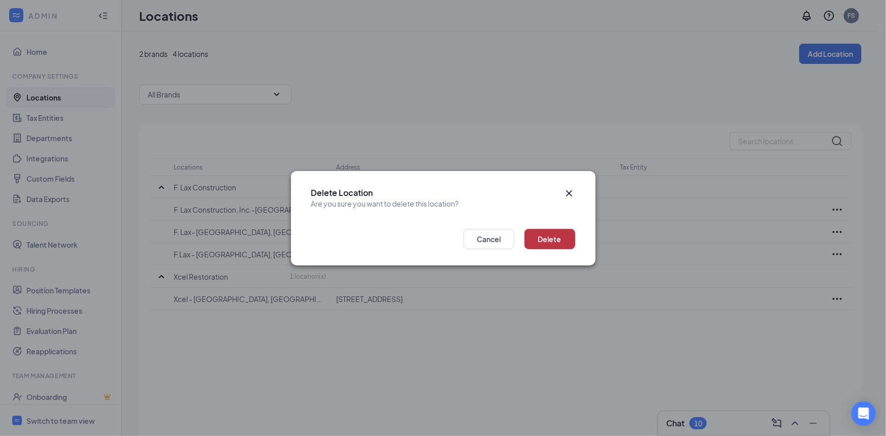
click at [556, 235] on button "Delete" at bounding box center [550, 239] width 51 height 20
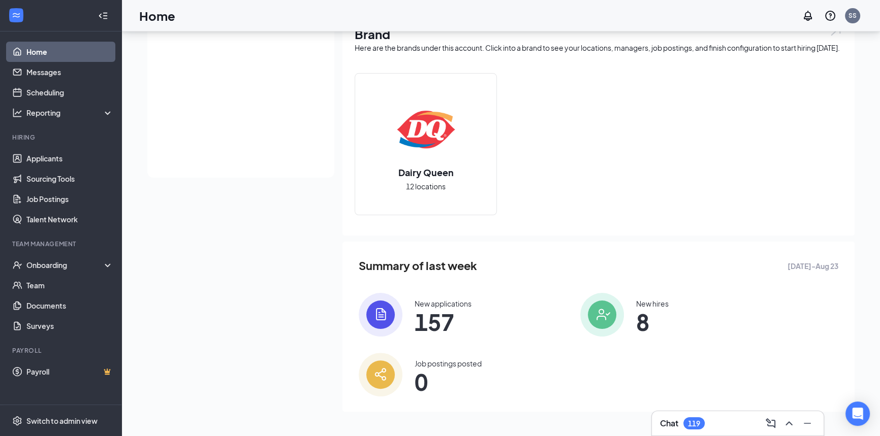
scroll to position [257, 0]
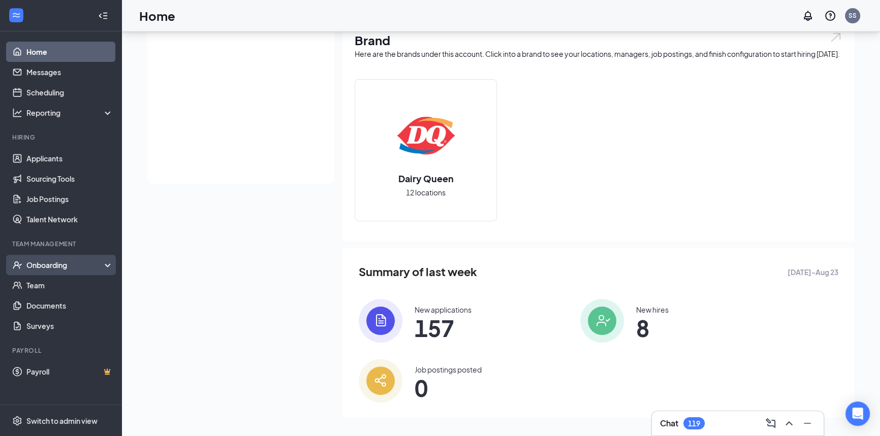
click at [71, 264] on div "Onboarding" at bounding box center [65, 265] width 78 height 10
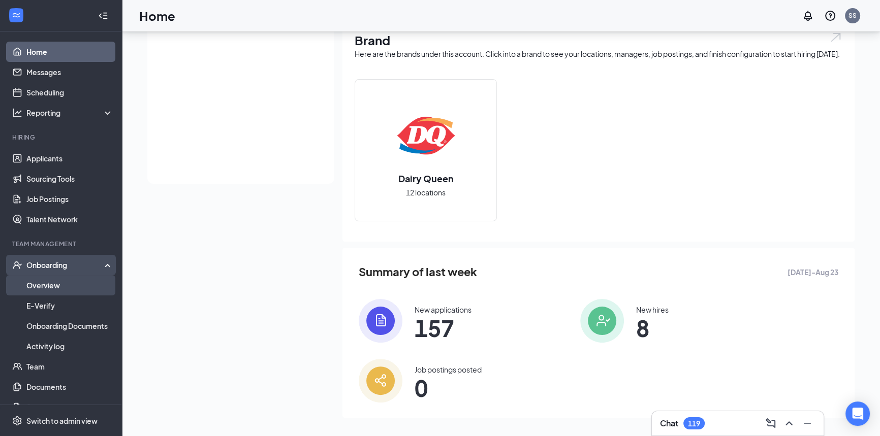
click at [60, 286] on link "Overview" at bounding box center [69, 285] width 87 height 20
